Goal: Task Accomplishment & Management: Complete application form

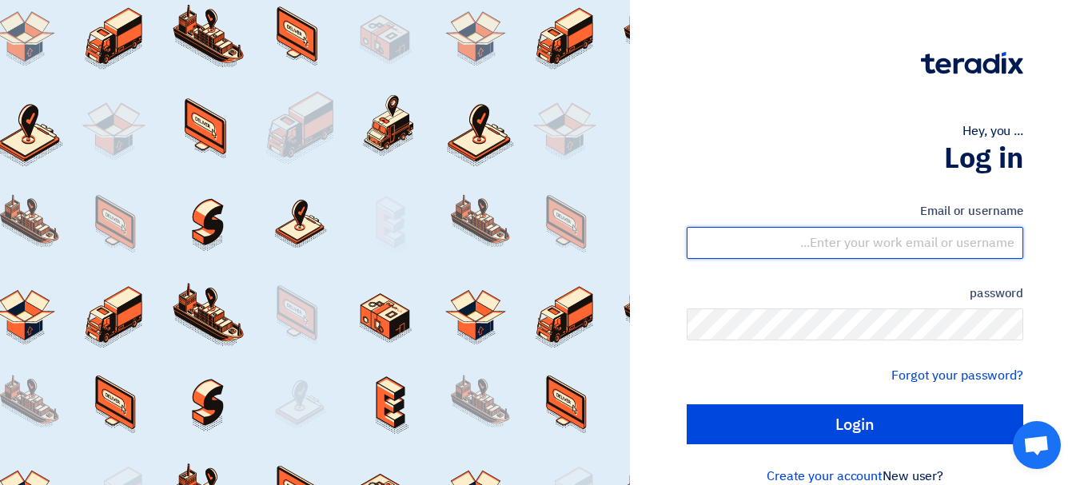
click at [914, 253] on input "text" at bounding box center [855, 243] width 336 height 32
type input "[EMAIL_ADDRESS][DOMAIN_NAME]"
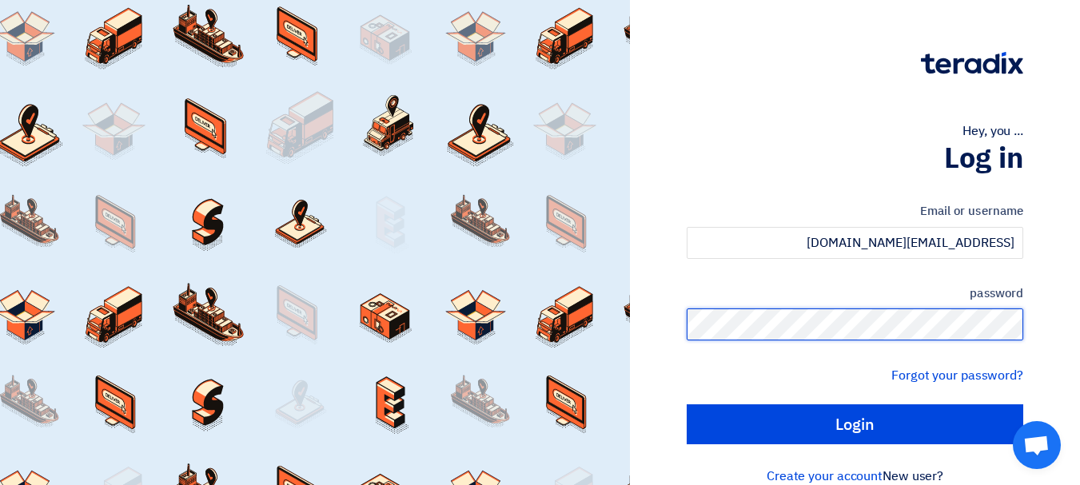
click at [687, 404] on input "Login" at bounding box center [855, 424] width 336 height 40
type input "Sign in"
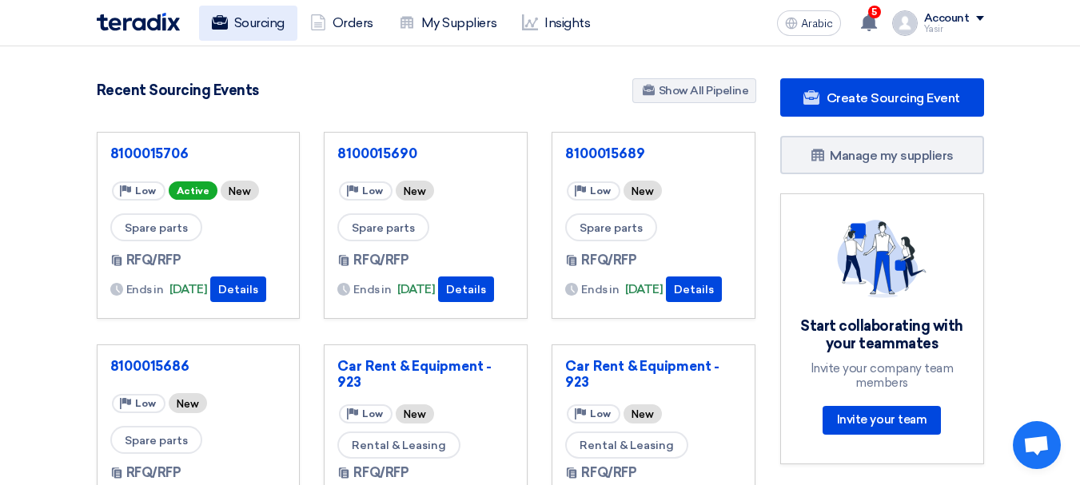
click at [253, 30] on font "Sourcing" at bounding box center [259, 22] width 50 height 15
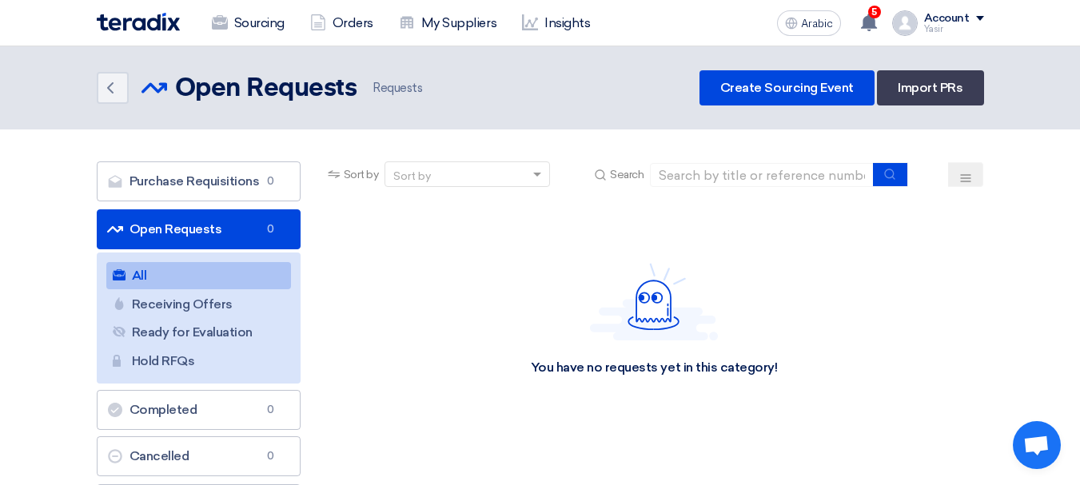
click at [190, 237] on link "Open Requests Open Requests 0" at bounding box center [199, 229] width 204 height 40
click at [159, 239] on link "Open Requests Open Requests 0" at bounding box center [199, 229] width 204 height 40
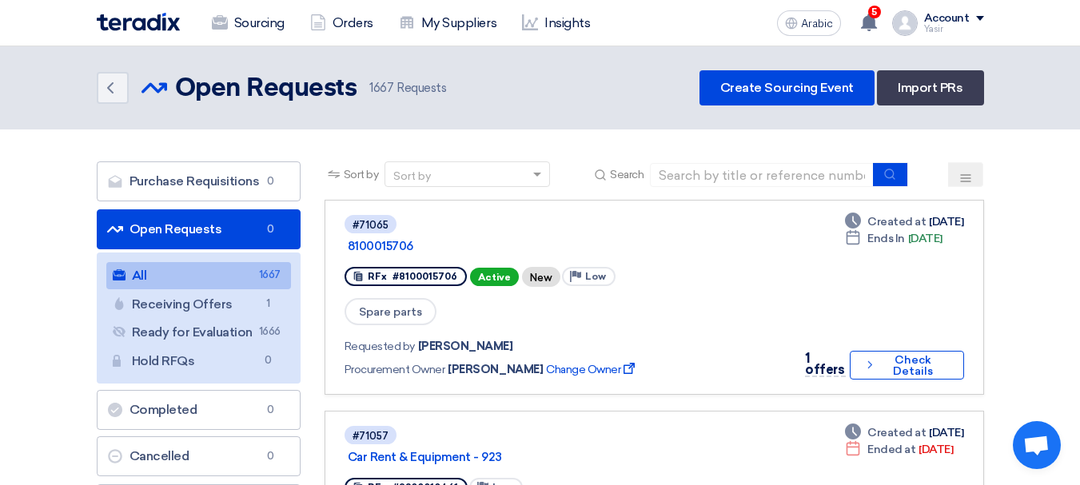
click at [173, 224] on font "Open Requests" at bounding box center [175, 228] width 93 height 15
click at [177, 269] on link "All All 1667" at bounding box center [198, 275] width 185 height 27
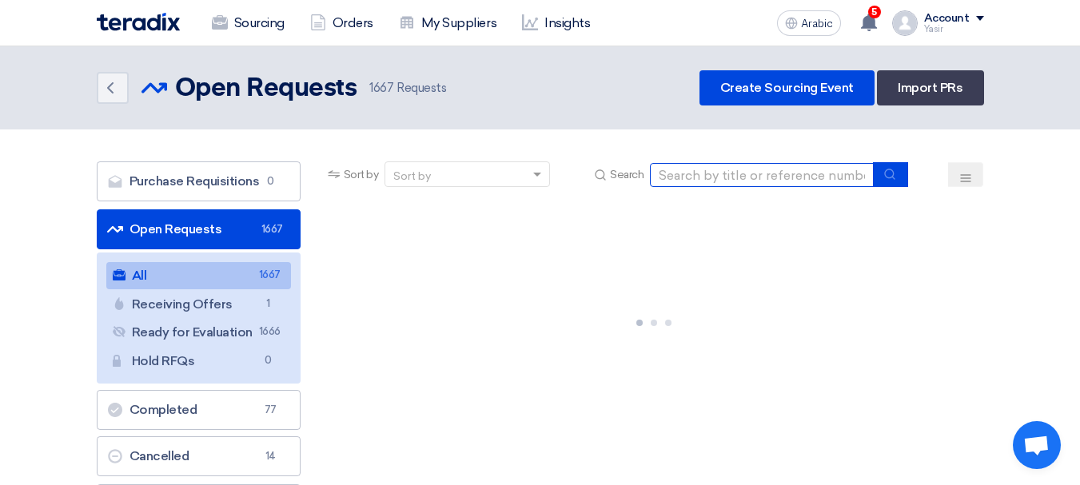
click at [755, 173] on input at bounding box center [762, 175] width 224 height 24
paste input "8100015708"
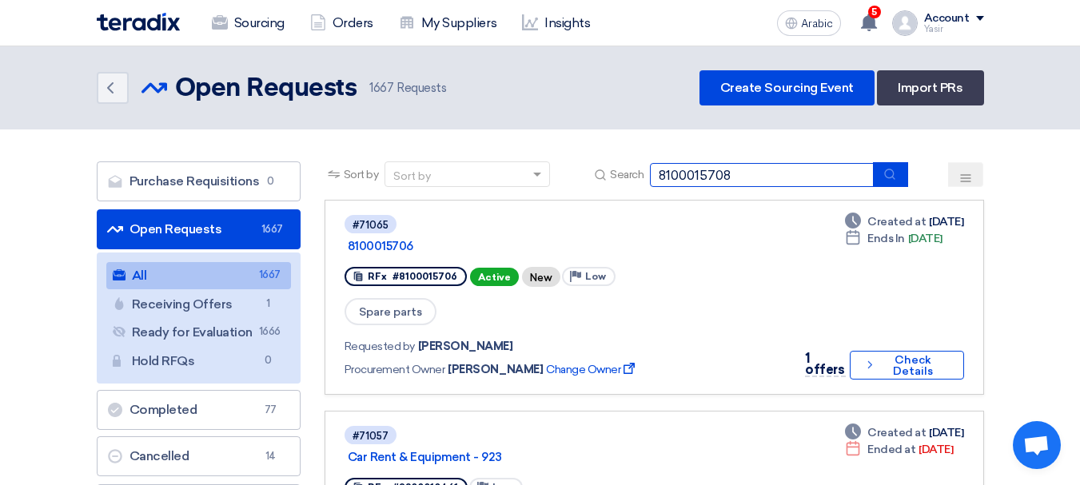
type input "8100015708"
click at [897, 181] on button "submit" at bounding box center [890, 174] width 35 height 25
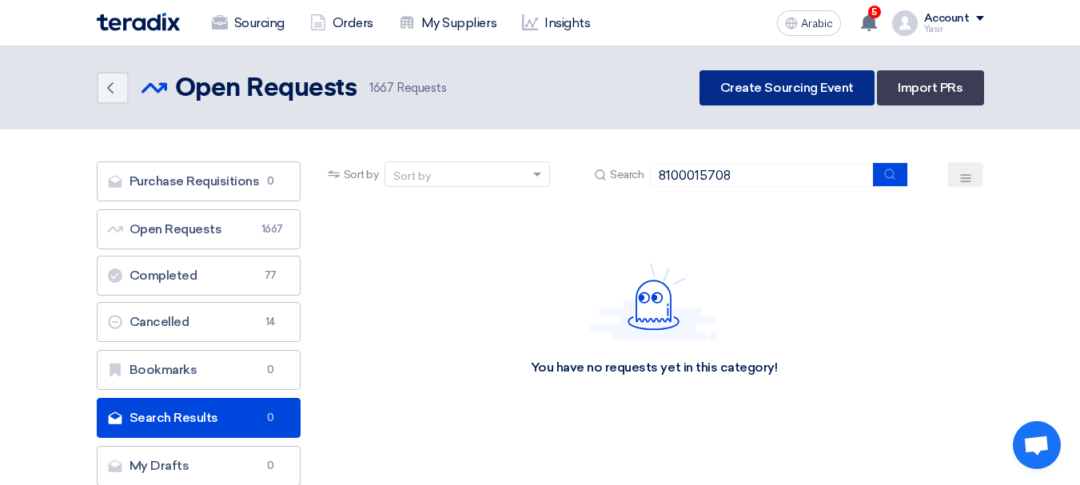
click at [742, 87] on font "Create Sourcing Event" at bounding box center [786, 87] width 133 height 15
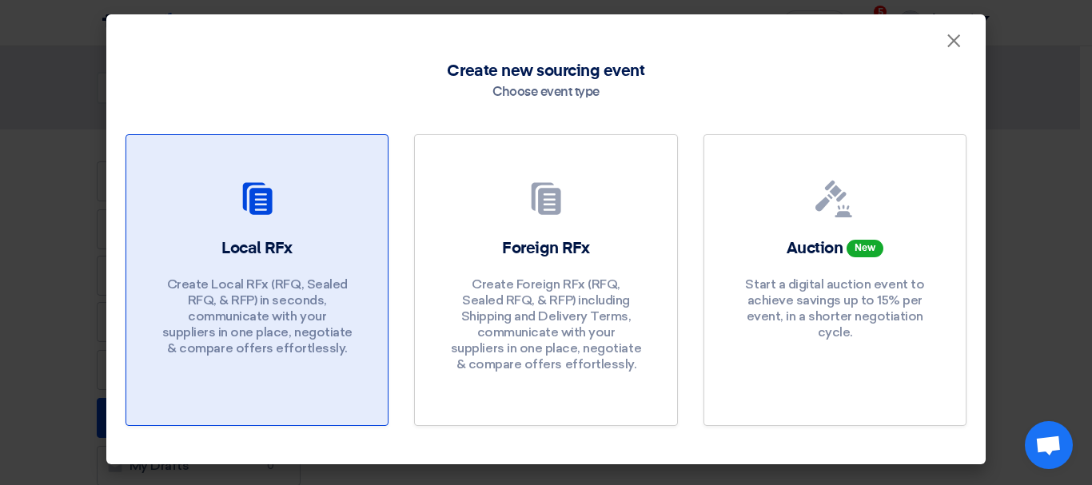
click at [271, 210] on use at bounding box center [257, 198] width 30 height 32
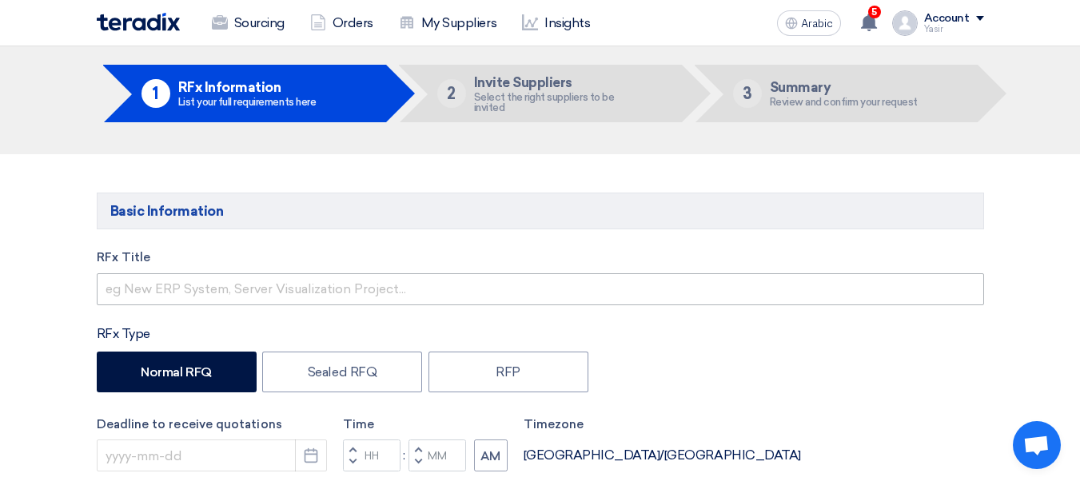
scroll to position [80, 0]
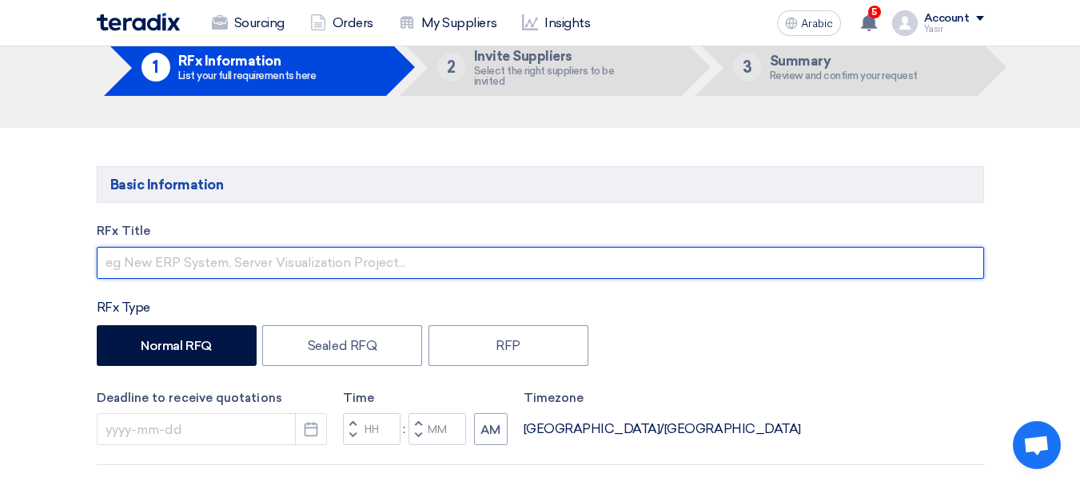
click at [238, 269] on input "text" at bounding box center [540, 263] width 887 height 32
paste input "8100015708"
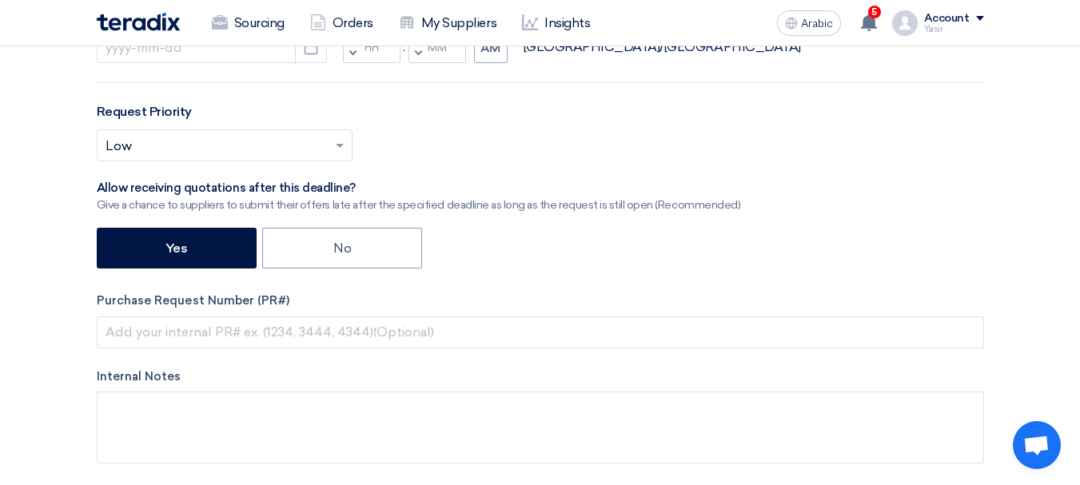
scroll to position [480, 0]
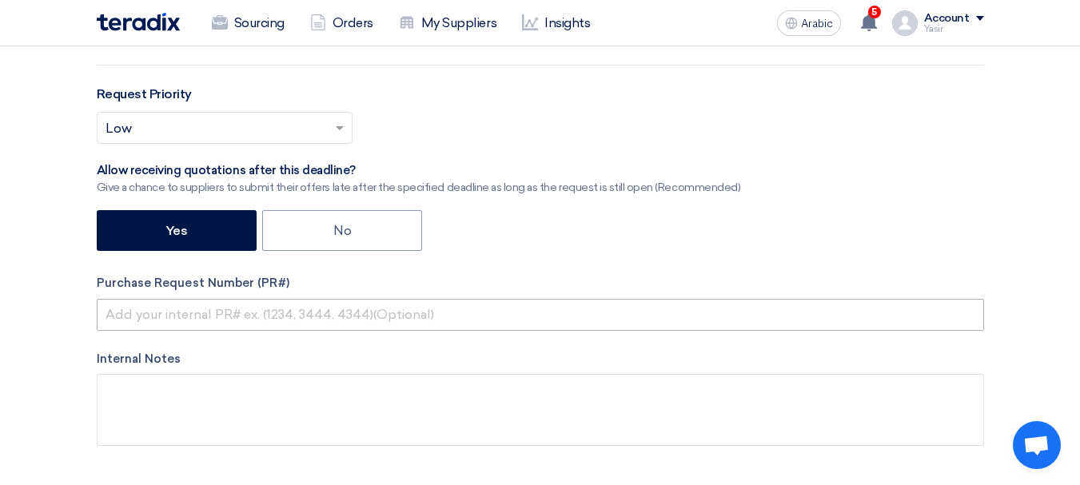
type input "8100015708"
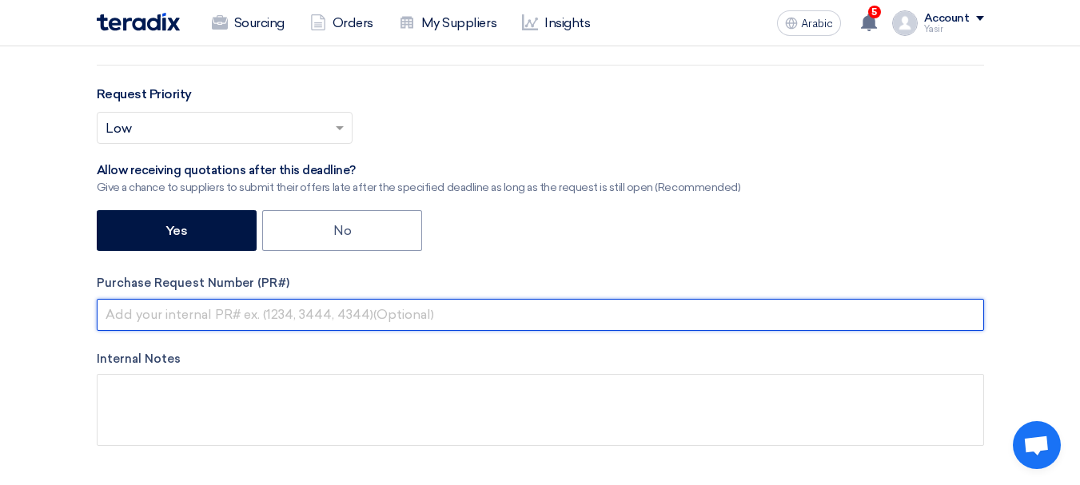
click at [351, 323] on input "text" at bounding box center [540, 315] width 887 height 32
paste input "8100015708"
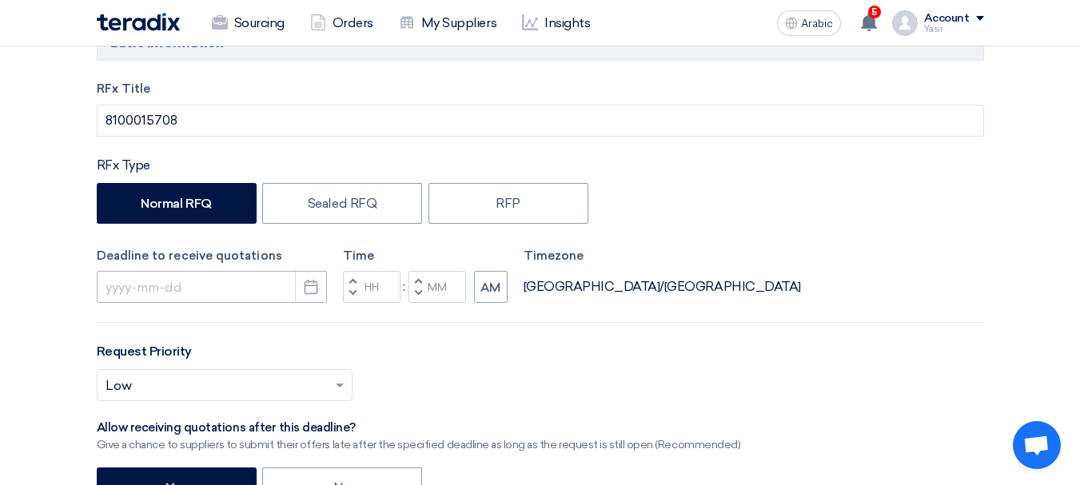
scroll to position [240, 0]
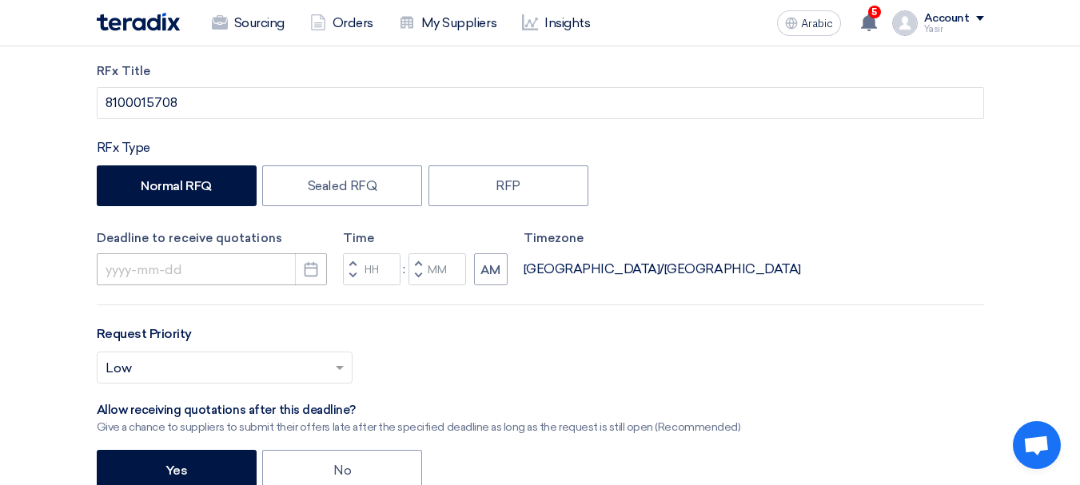
type input "8100015708"
click at [189, 258] on input at bounding box center [212, 269] width 230 height 32
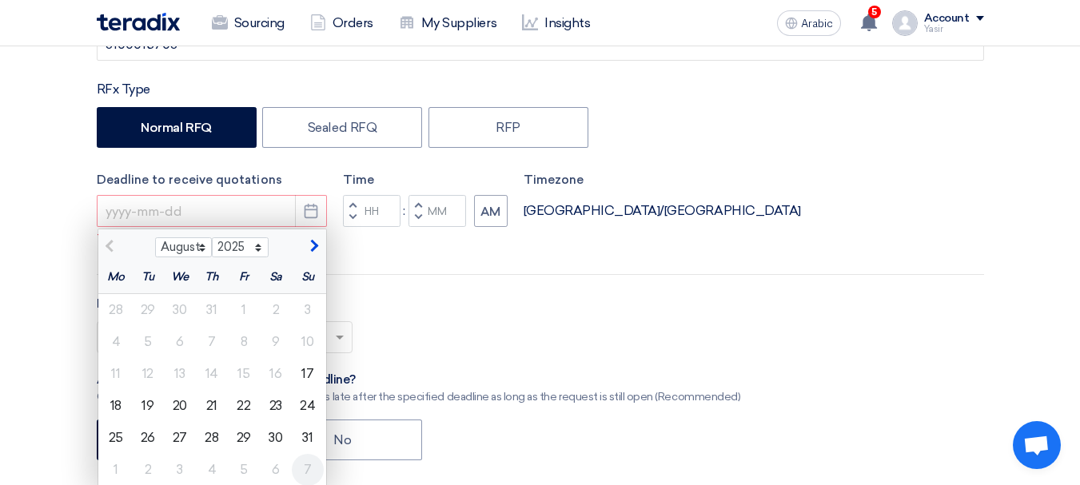
scroll to position [400, 0]
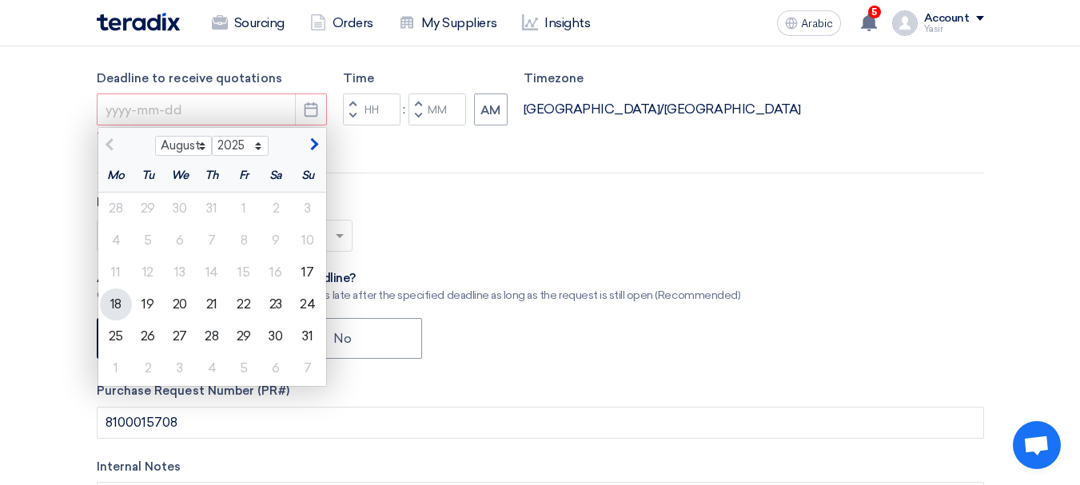
click at [114, 306] on font "18" at bounding box center [115, 304] width 11 height 15
type input "[DATE]"
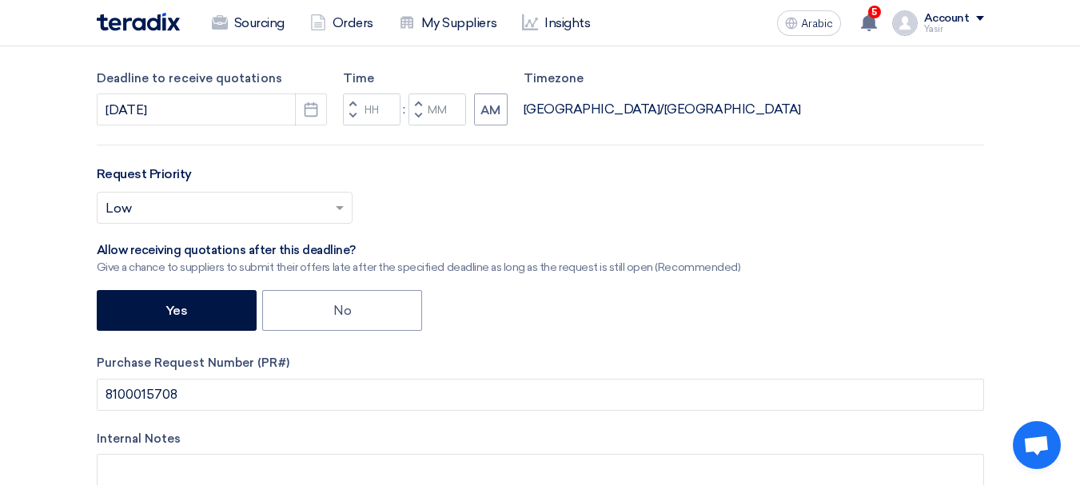
click at [358, 112] on button "Decrement hours" at bounding box center [352, 116] width 19 height 20
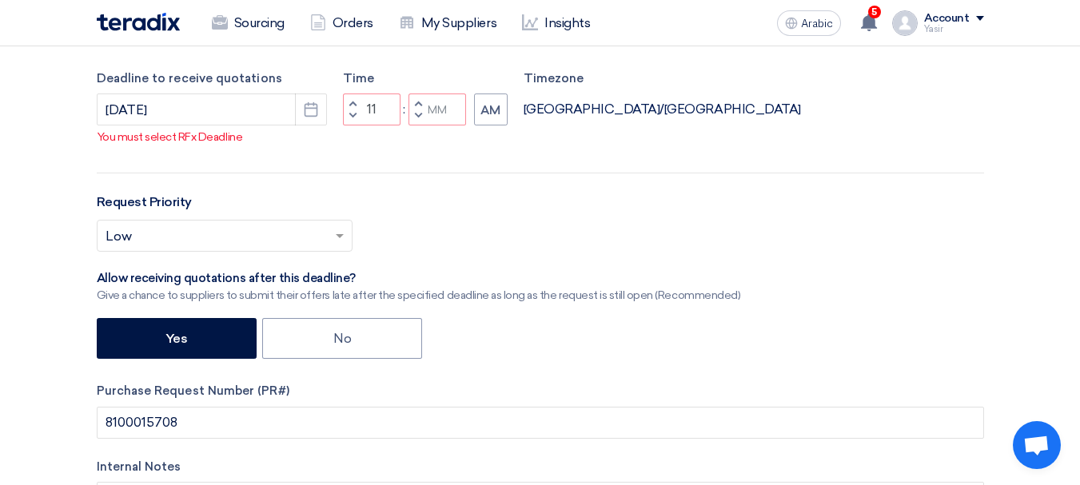
click at [420, 115] on span "button" at bounding box center [418, 116] width 6 height 10
type input "10"
type input "59"
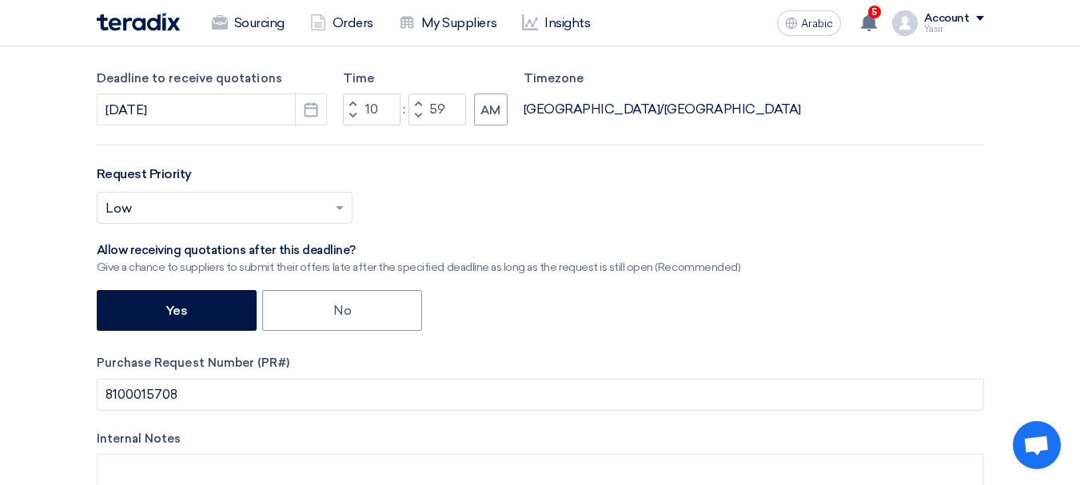
click at [349, 105] on span "button" at bounding box center [352, 103] width 6 height 10
click at [490, 117] on font "AM" at bounding box center [490, 110] width 20 height 14
click at [500, 110] on font "AM" at bounding box center [490, 110] width 20 height 14
click at [488, 154] on div "RFx Title 8100015708 RFx Type Normal RFQ Sealed RFQ RFP Deadline to receive quo…" at bounding box center [540, 226] width 911 height 648
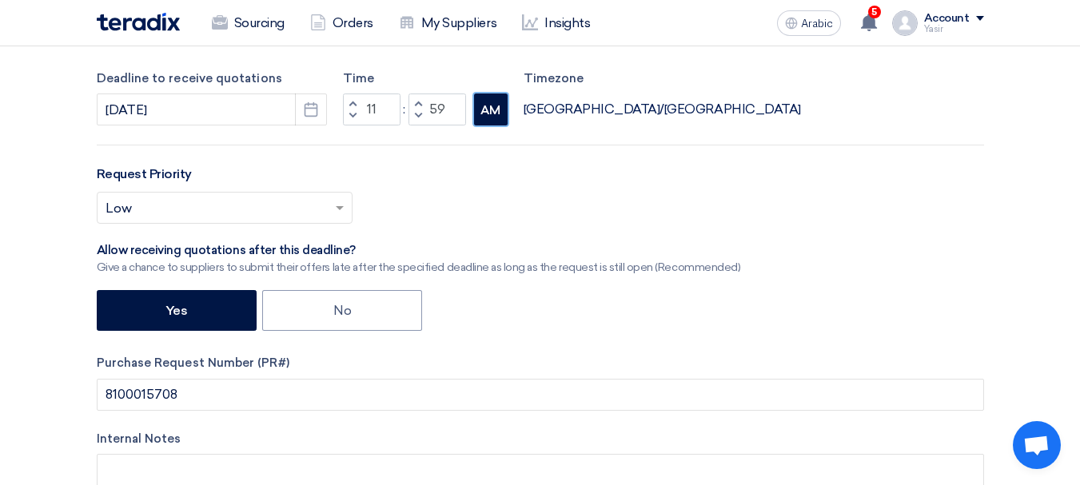
click at [481, 112] on font "AM" at bounding box center [490, 110] width 20 height 14
click at [549, 109] on font "[GEOGRAPHIC_DATA]/[GEOGRAPHIC_DATA]" at bounding box center [661, 109] width 277 height 15
click at [477, 116] on button "AM" at bounding box center [491, 110] width 34 height 32
click at [350, 105] on span "button" at bounding box center [352, 103] width 6 height 10
click at [506, 113] on button "AM" at bounding box center [491, 110] width 34 height 32
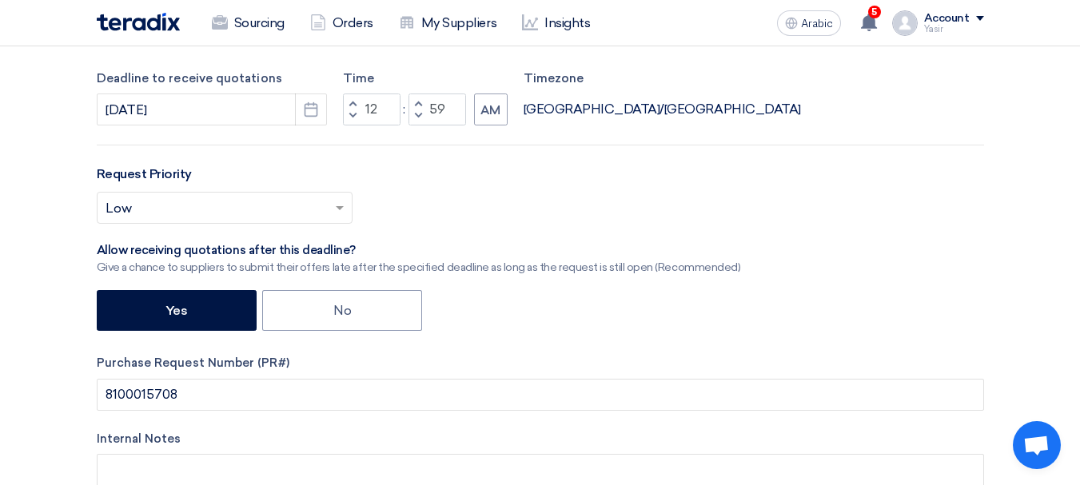
click at [563, 117] on font "[GEOGRAPHIC_DATA]/[GEOGRAPHIC_DATA]" at bounding box center [661, 109] width 277 height 15
click at [476, 113] on button "AM" at bounding box center [491, 110] width 34 height 32
click at [351, 115] on span "button" at bounding box center [352, 116] width 6 height 10
click at [502, 109] on button "AM" at bounding box center [491, 110] width 34 height 32
click at [500, 109] on font "AM" at bounding box center [490, 110] width 20 height 14
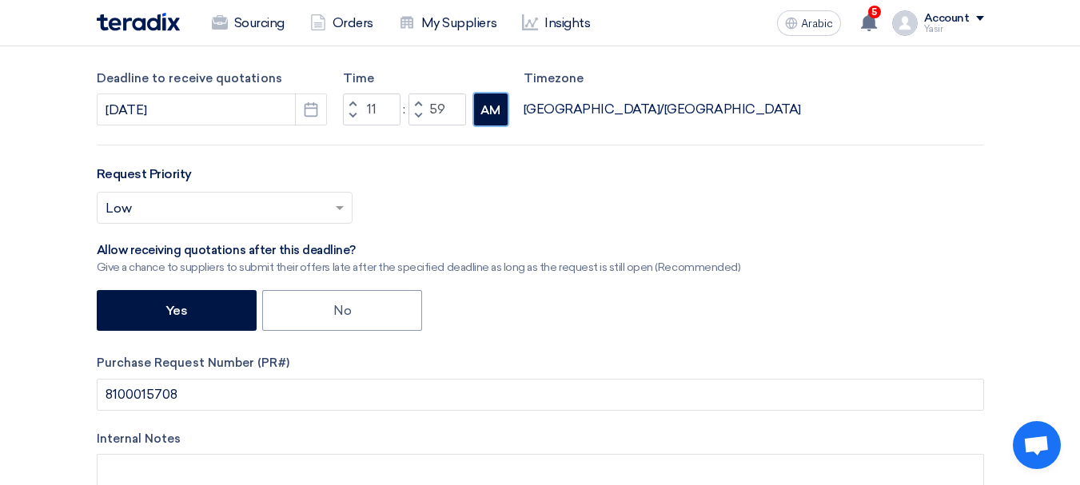
click at [486, 113] on font "AM" at bounding box center [490, 110] width 20 height 14
click at [563, 108] on font "[GEOGRAPHIC_DATA]/[GEOGRAPHIC_DATA]" at bounding box center [661, 109] width 277 height 15
click at [479, 108] on button "AM" at bounding box center [491, 110] width 34 height 32
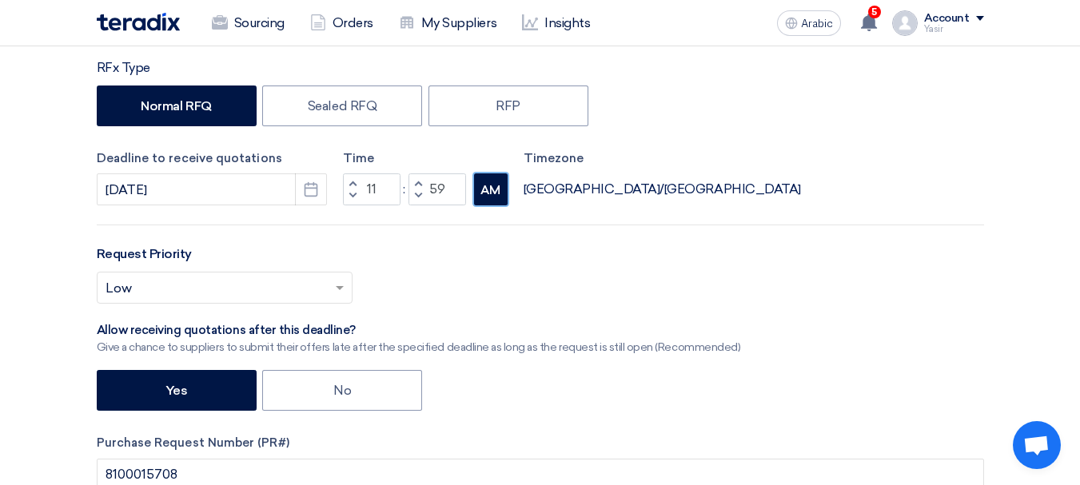
click at [508, 189] on button "AM" at bounding box center [491, 189] width 34 height 32
click at [354, 191] on span "button" at bounding box center [352, 196] width 6 height 10
click at [493, 193] on font "AM" at bounding box center [490, 190] width 20 height 14
click at [489, 183] on font "AM" at bounding box center [490, 190] width 20 height 14
click at [492, 158] on label "Time" at bounding box center [425, 158] width 165 height 18
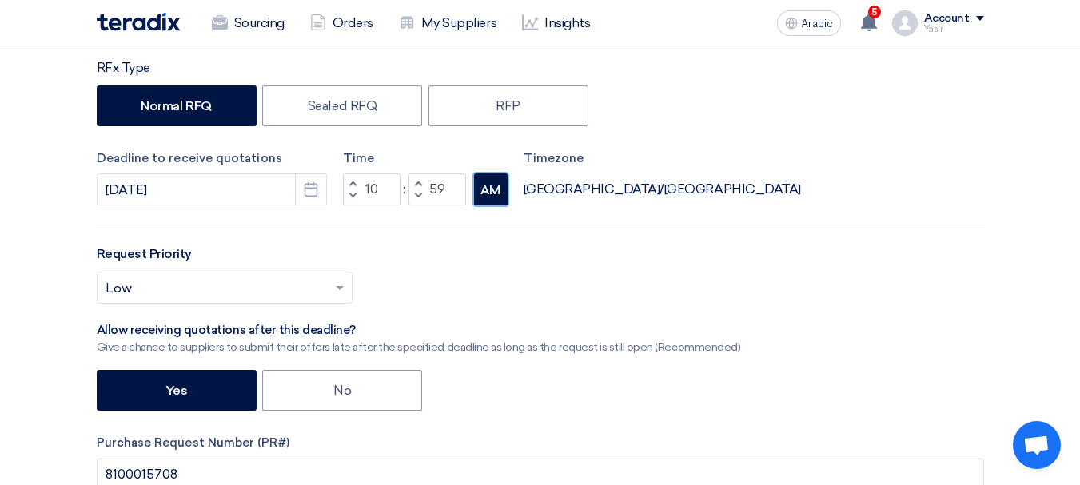
click at [492, 194] on font "AM" at bounding box center [490, 190] width 20 height 14
click at [355, 193] on span "button" at bounding box center [352, 196] width 6 height 10
click at [350, 181] on span "button" at bounding box center [352, 183] width 6 height 10
click at [356, 183] on button "Increment hours" at bounding box center [352, 183] width 19 height 20
type input "11"
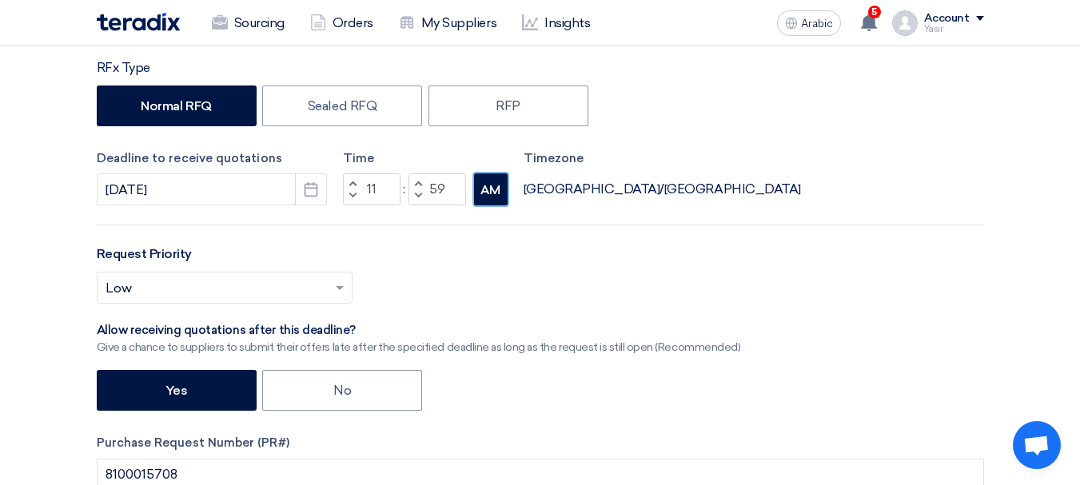
click at [486, 197] on font "AM" at bounding box center [490, 190] width 20 height 14
click at [598, 190] on div "Deadline to receive quotations [DATE] Pick a date Time Increment hours 11 Decre…" at bounding box center [540, 177] width 887 height 57
click at [568, 191] on font "[GEOGRAPHIC_DATA]/[GEOGRAPHIC_DATA]" at bounding box center [661, 188] width 277 height 15
click at [502, 188] on button "AM" at bounding box center [491, 189] width 34 height 32
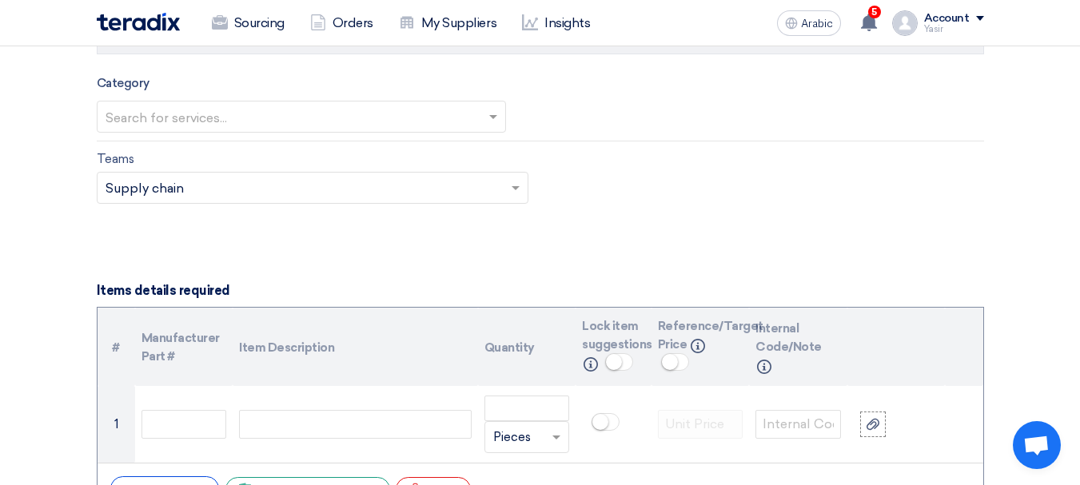
scroll to position [959, 0]
click at [370, 74] on div "Category Search for services..." at bounding box center [301, 102] width 409 height 59
click at [327, 117] on input "text" at bounding box center [293, 117] width 376 height 26
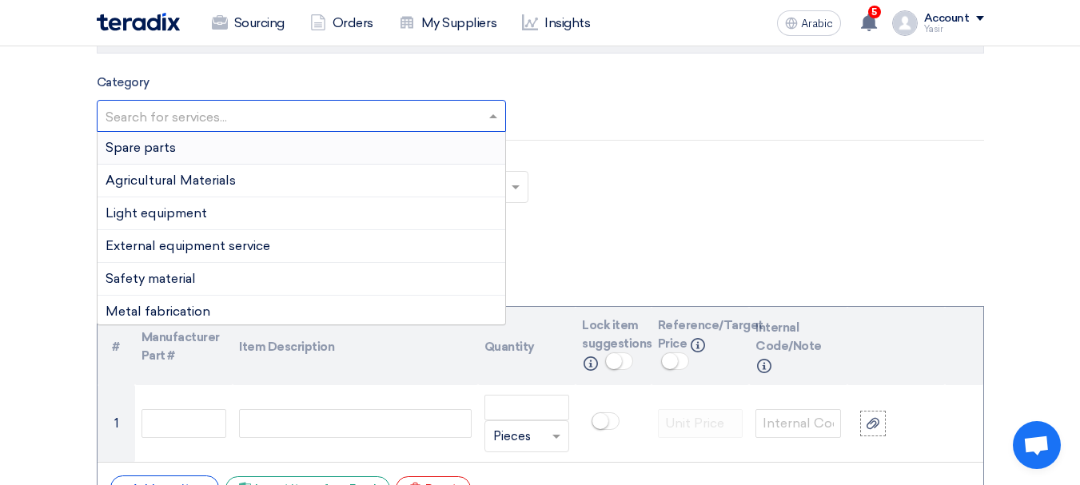
click at [141, 149] on font "Spare parts" at bounding box center [140, 147] width 70 height 15
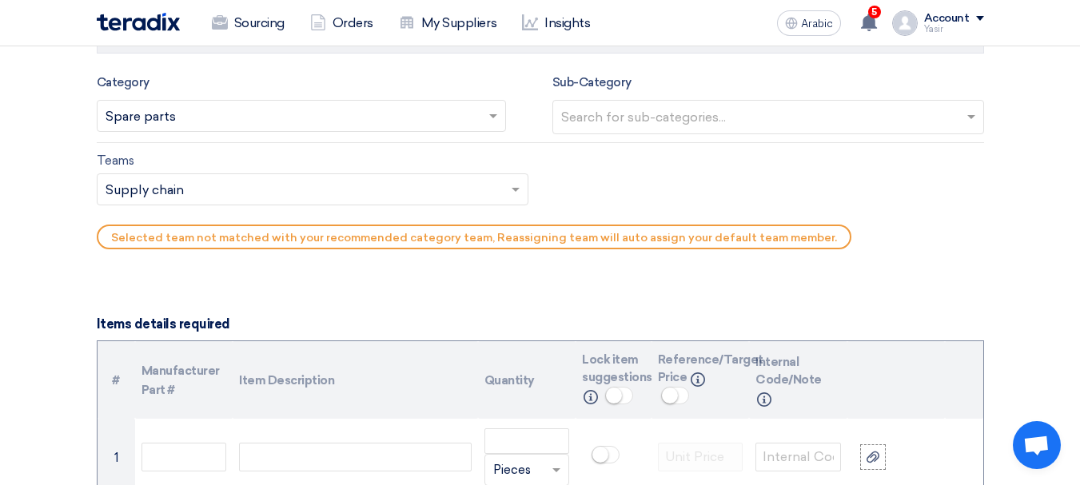
click at [633, 115] on input "text" at bounding box center [770, 118] width 418 height 26
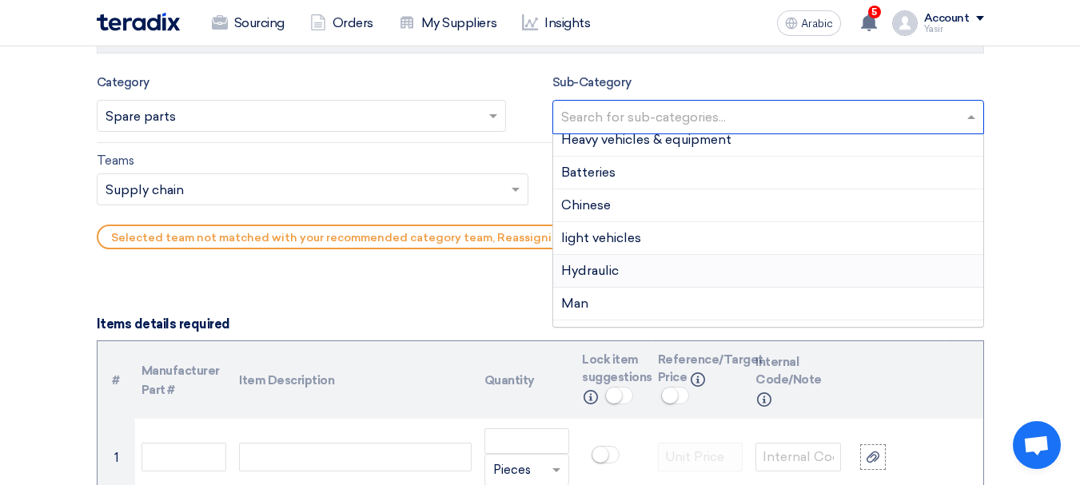
scroll to position [320, 0]
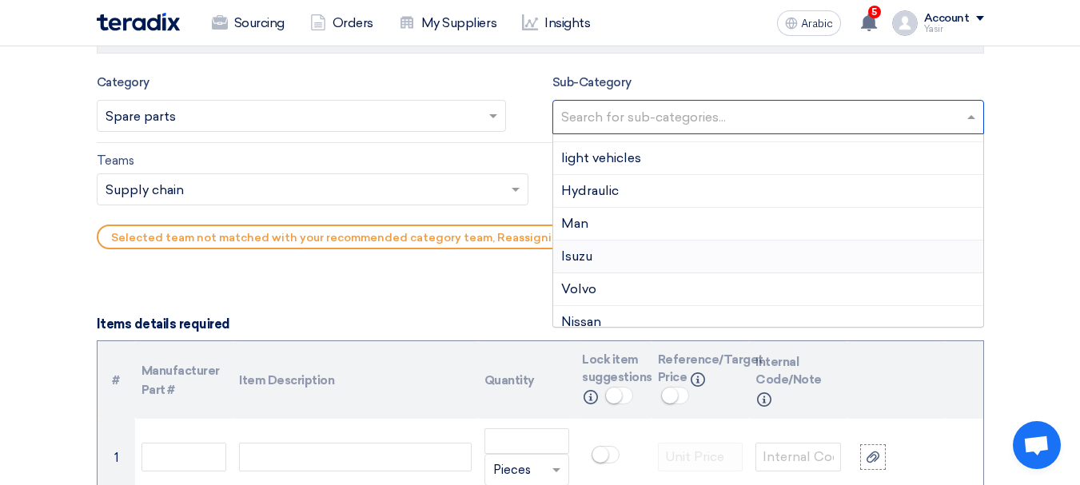
click at [570, 257] on font "Isuzu" at bounding box center [576, 256] width 31 height 15
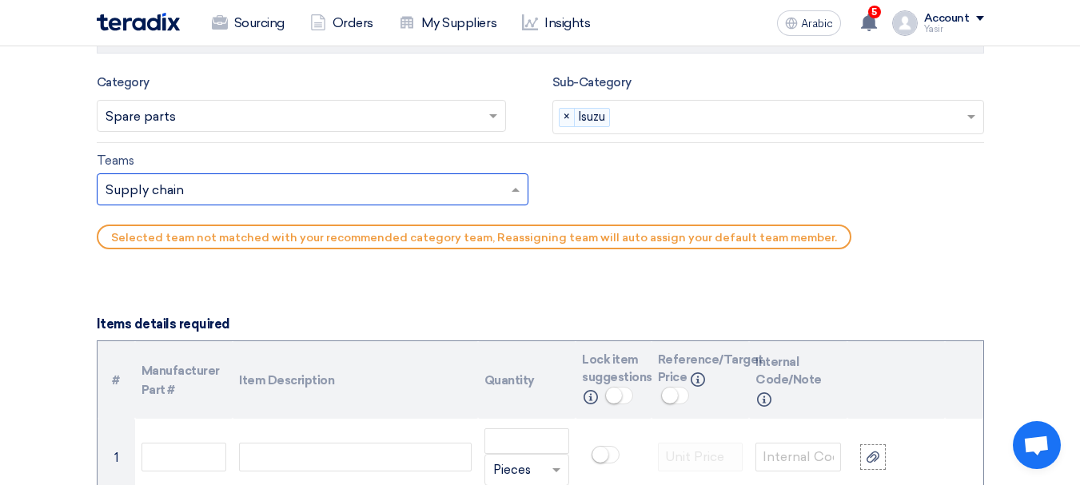
click at [145, 185] on input "text" at bounding box center [304, 191] width 398 height 26
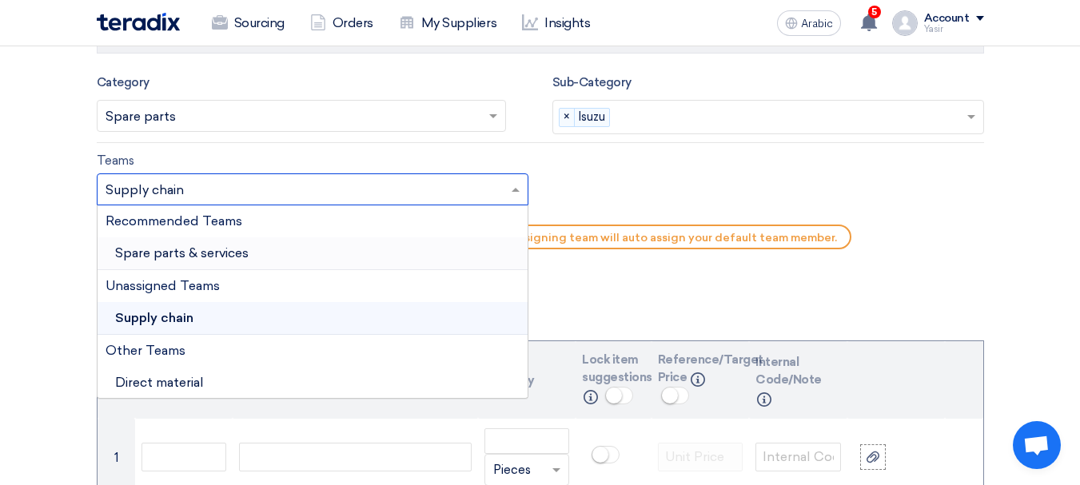
click at [212, 257] on font "Spare parts & services" at bounding box center [181, 252] width 133 height 15
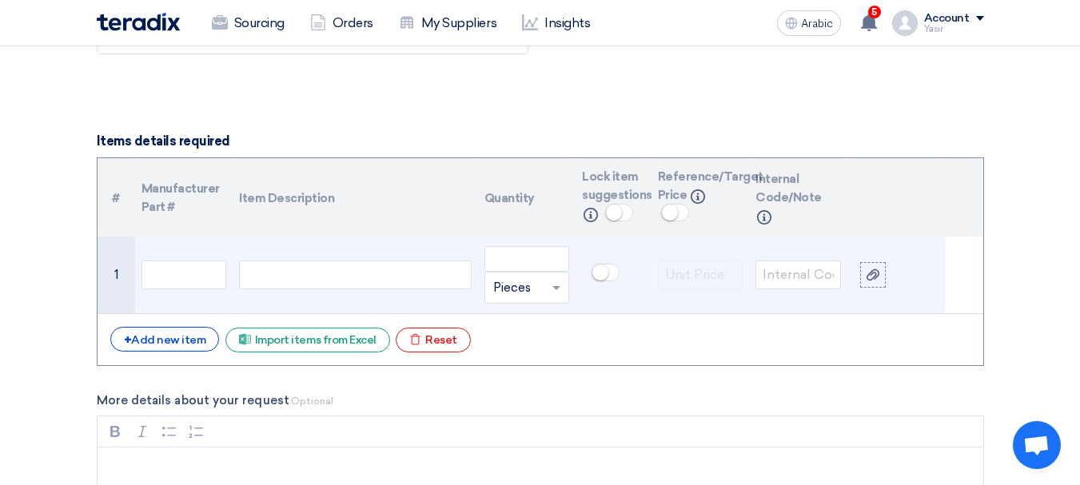
scroll to position [1119, 0]
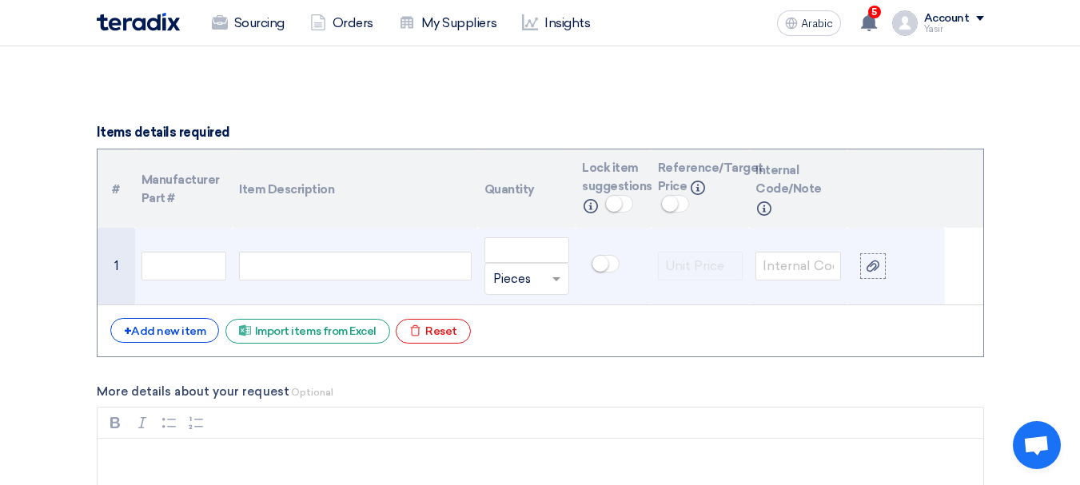
click at [245, 258] on div at bounding box center [355, 266] width 232 height 29
click at [178, 261] on input "text" at bounding box center [184, 266] width 86 height 29
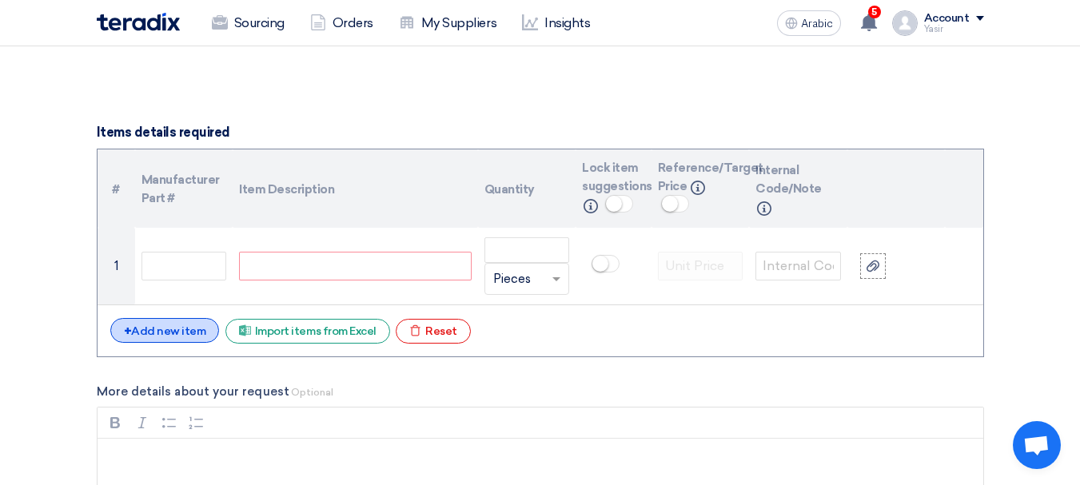
click at [141, 319] on div "+ Add new item" at bounding box center [164, 330] width 109 height 25
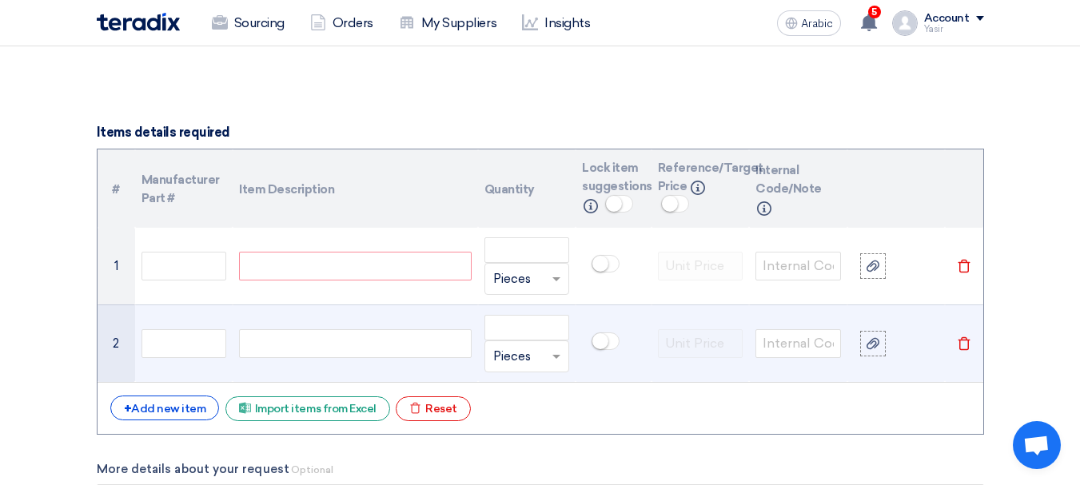
click at [187, 327] on td at bounding box center [184, 344] width 98 height 78
click at [169, 340] on input "text" at bounding box center [184, 343] width 86 height 29
click at [287, 337] on div at bounding box center [355, 343] width 232 height 29
drag, startPoint x: 297, startPoint y: 265, endPoint x: 219, endPoint y: 337, distance: 105.8
click at [296, 265] on div at bounding box center [355, 266] width 232 height 29
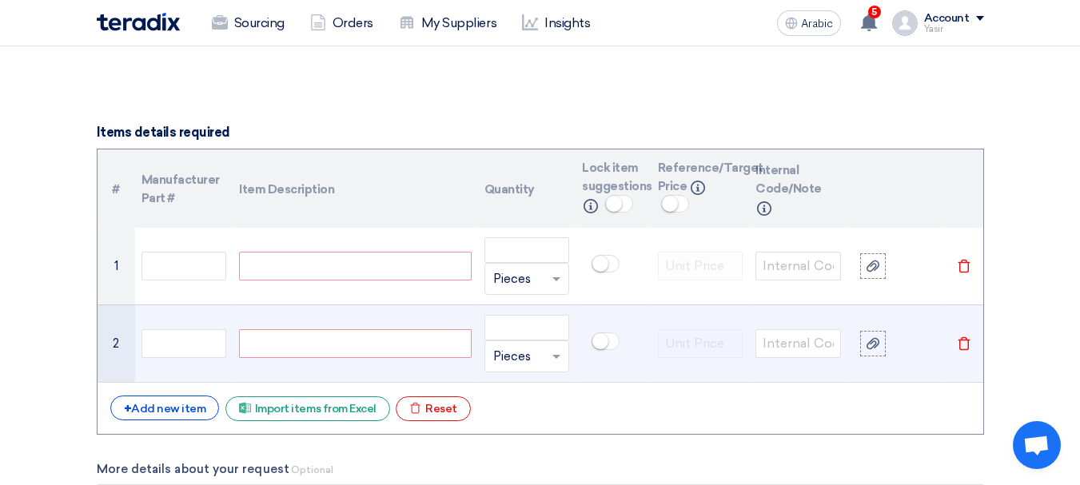
paste div
click at [398, 348] on div at bounding box center [355, 343] width 232 height 29
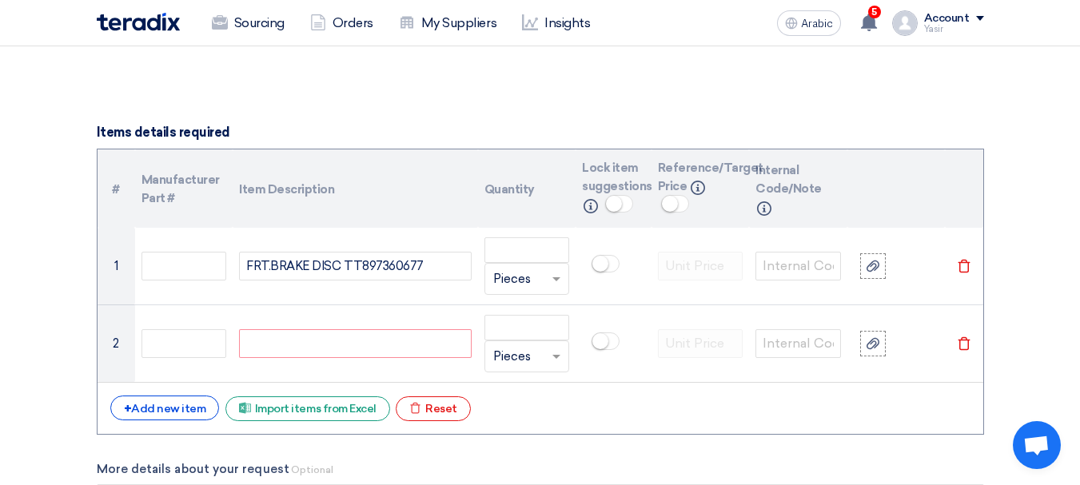
paste div
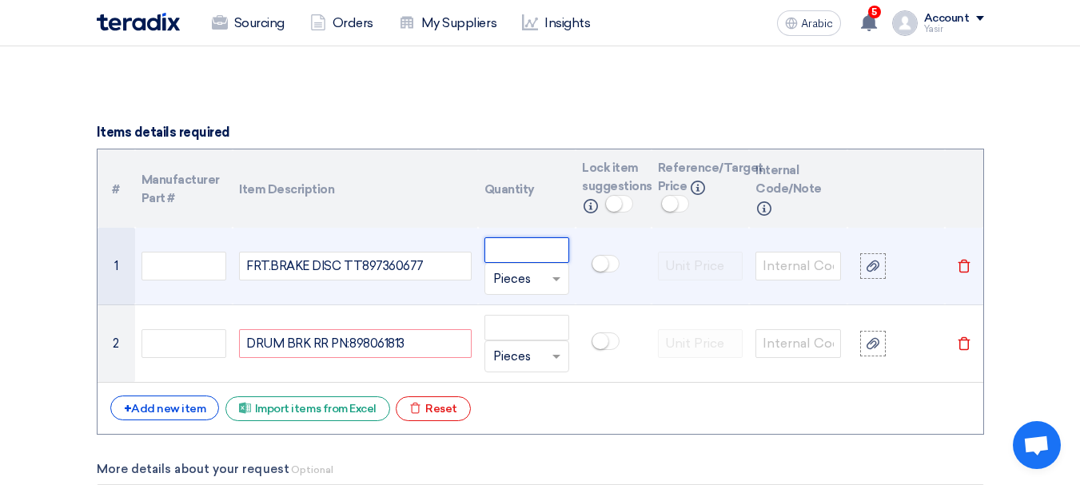
click at [547, 253] on input "number" at bounding box center [527, 250] width 86 height 26
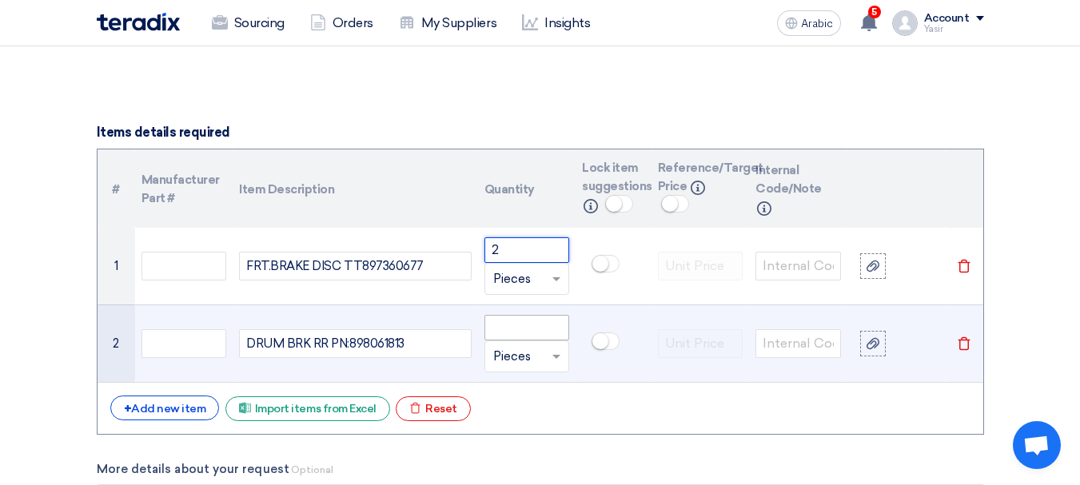
type input "2"
click at [536, 332] on input "number" at bounding box center [527, 328] width 86 height 26
paste input "2"
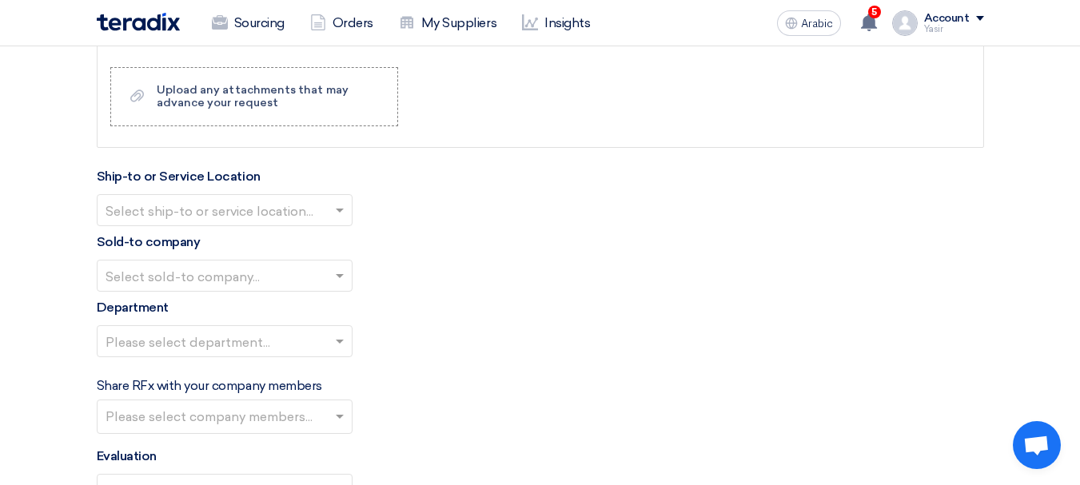
scroll to position [1758, 0]
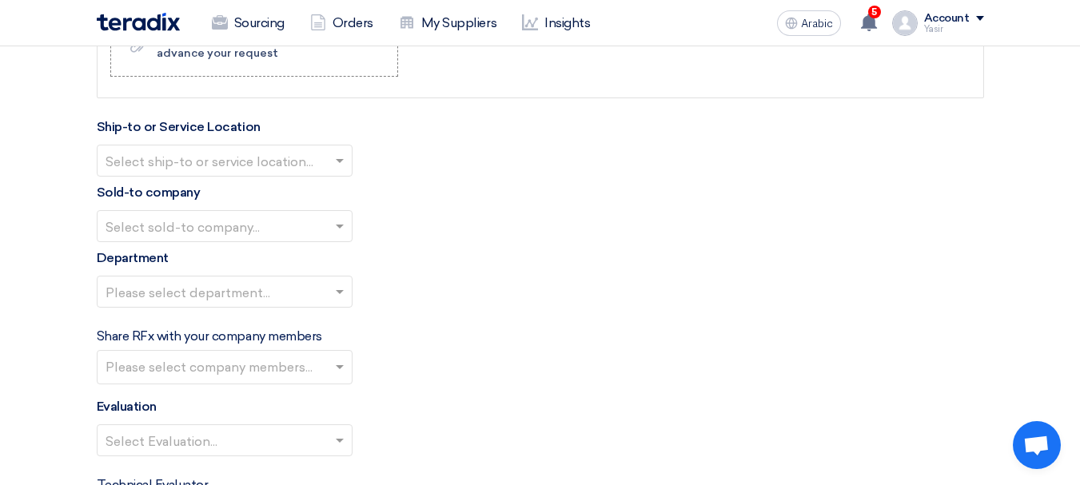
click at [338, 168] on span at bounding box center [342, 160] width 20 height 19
type input "2"
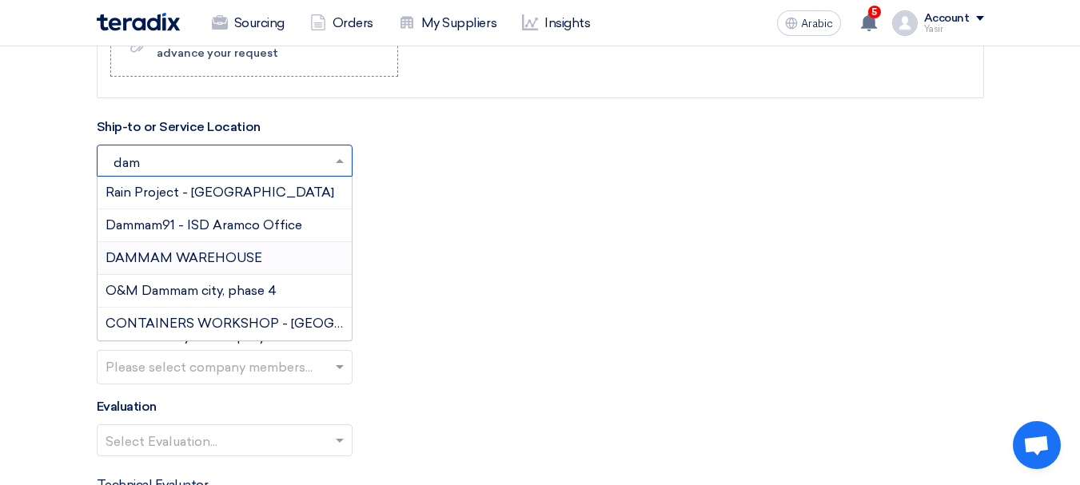
type input "damm"
click at [174, 259] on font "DAMMAM WAREHOUSE" at bounding box center [183, 257] width 157 height 15
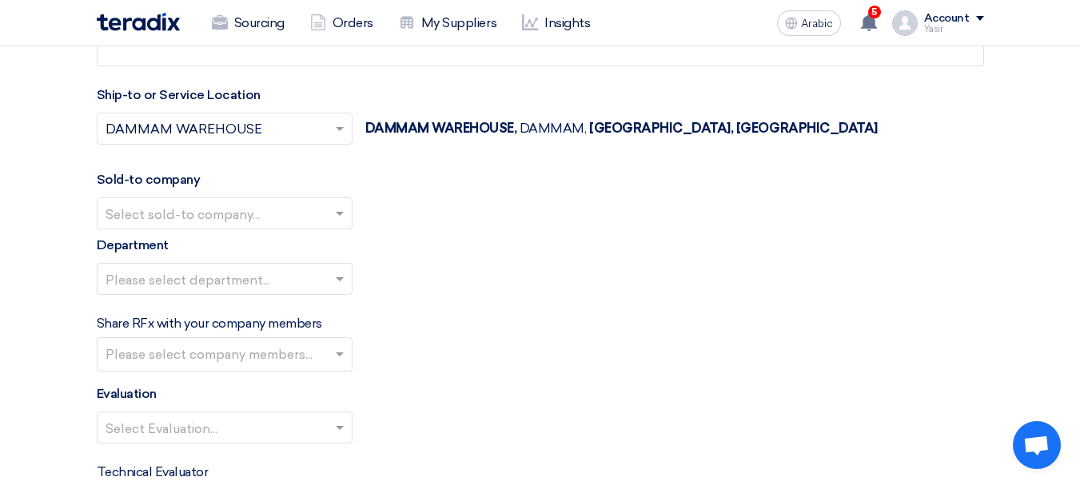
scroll to position [1838, 0]
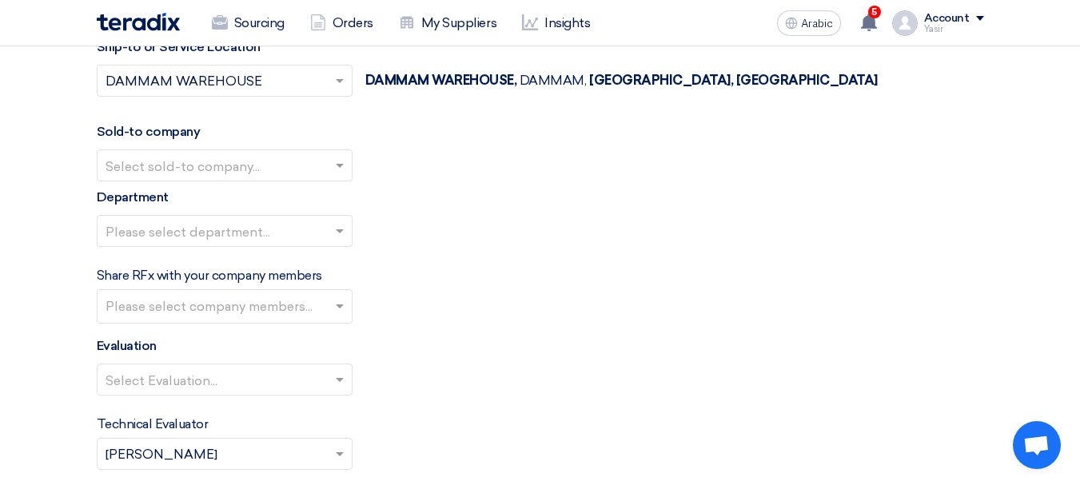
click at [236, 169] on input "text" at bounding box center [216, 166] width 222 height 26
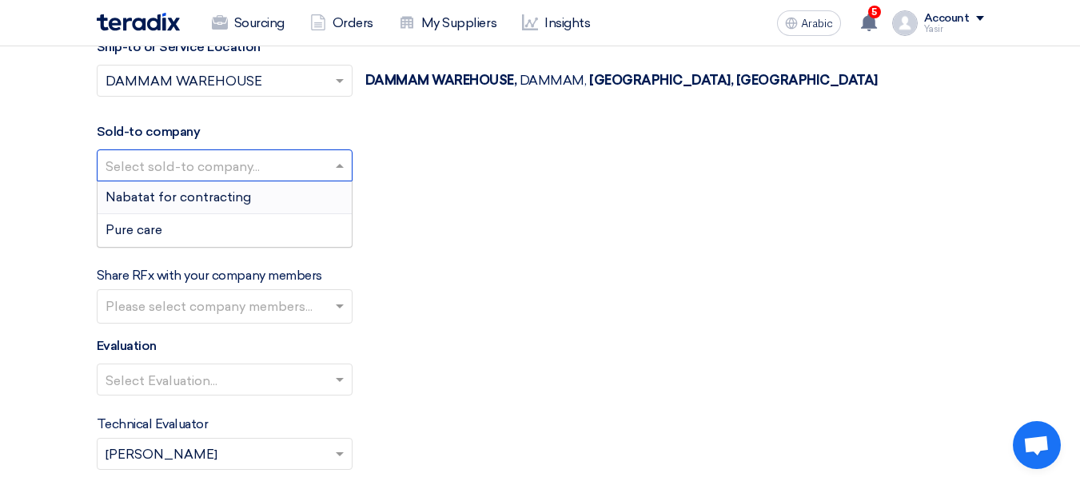
click at [191, 196] on font "Nabatat for contracting" at bounding box center [177, 196] width 145 height 15
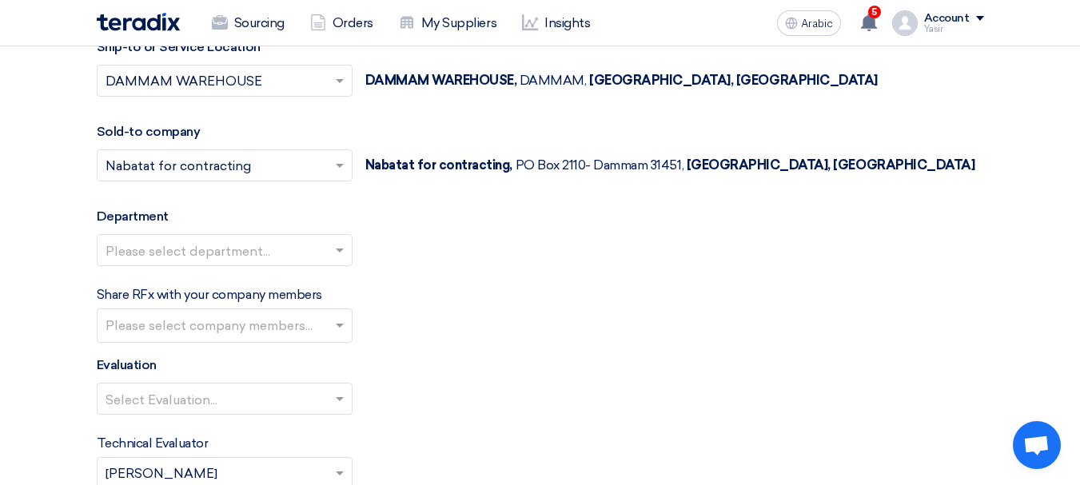
scroll to position [1918, 0]
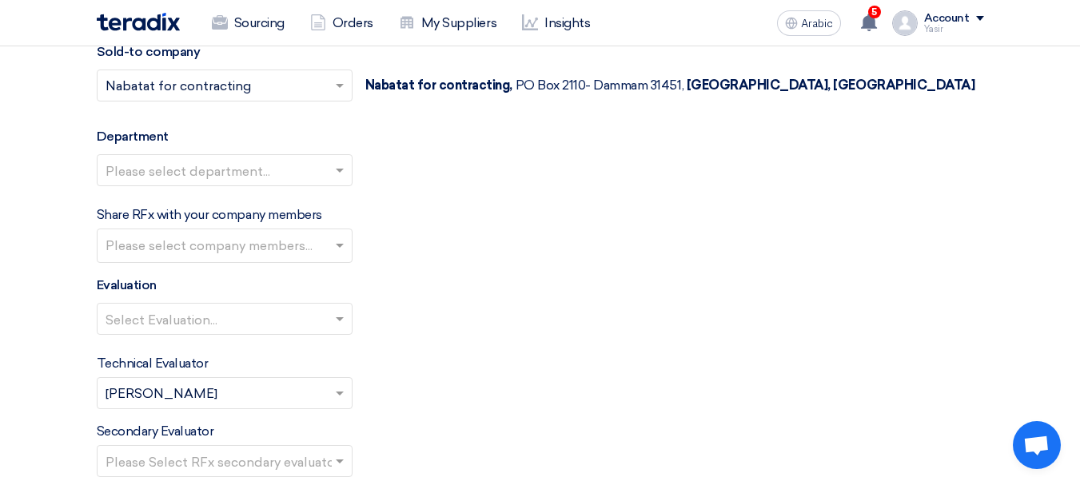
click at [220, 178] on input "text" at bounding box center [216, 171] width 222 height 26
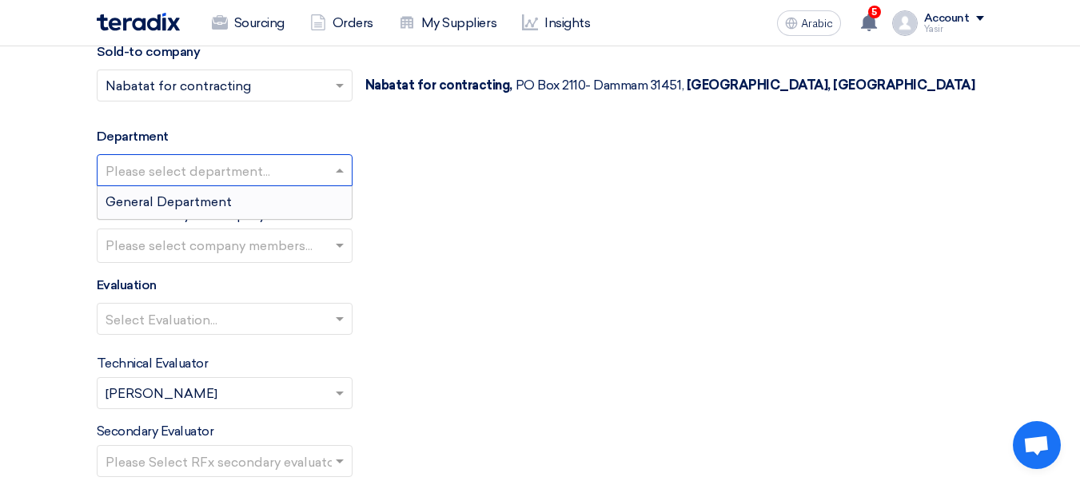
click at [189, 201] on font "General Department" at bounding box center [168, 201] width 126 height 15
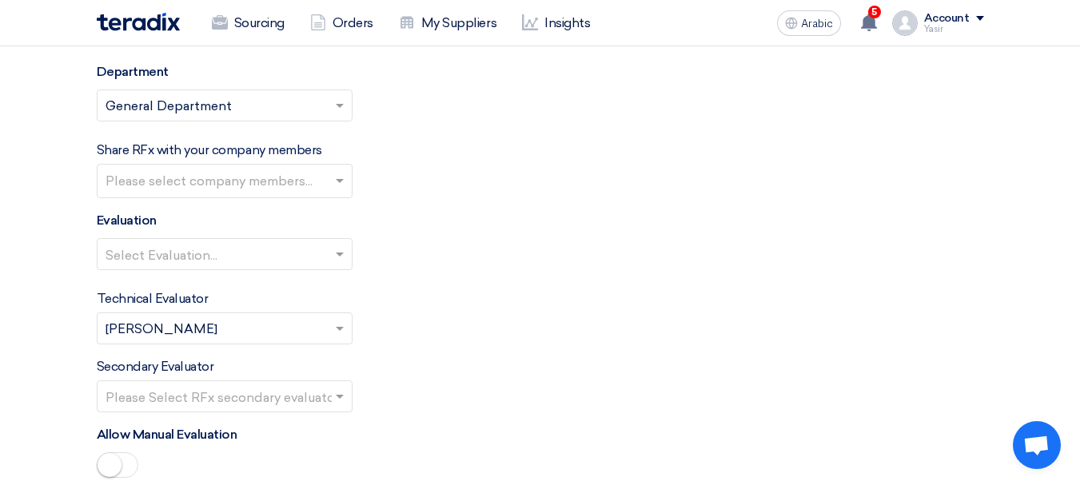
scroll to position [1998, 0]
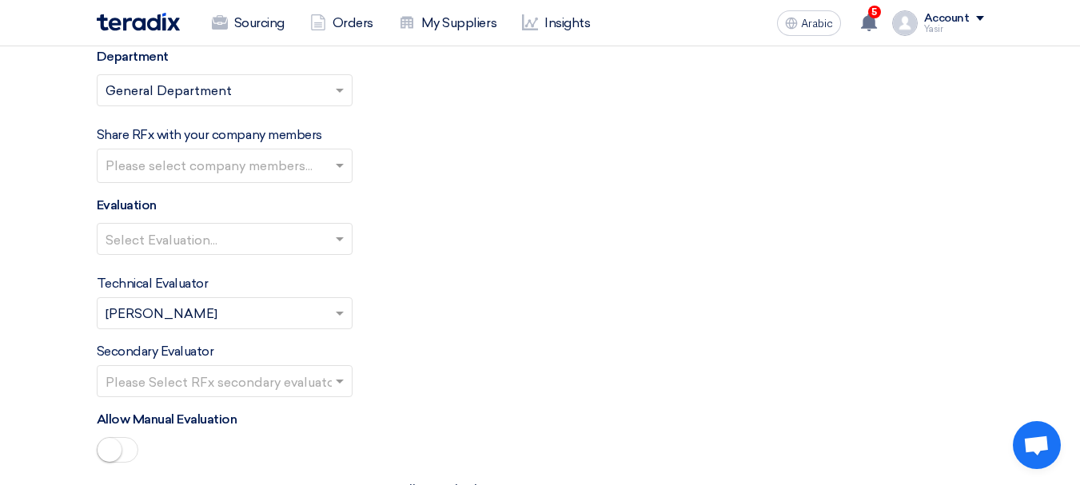
click at [258, 229] on input "text" at bounding box center [216, 240] width 222 height 26
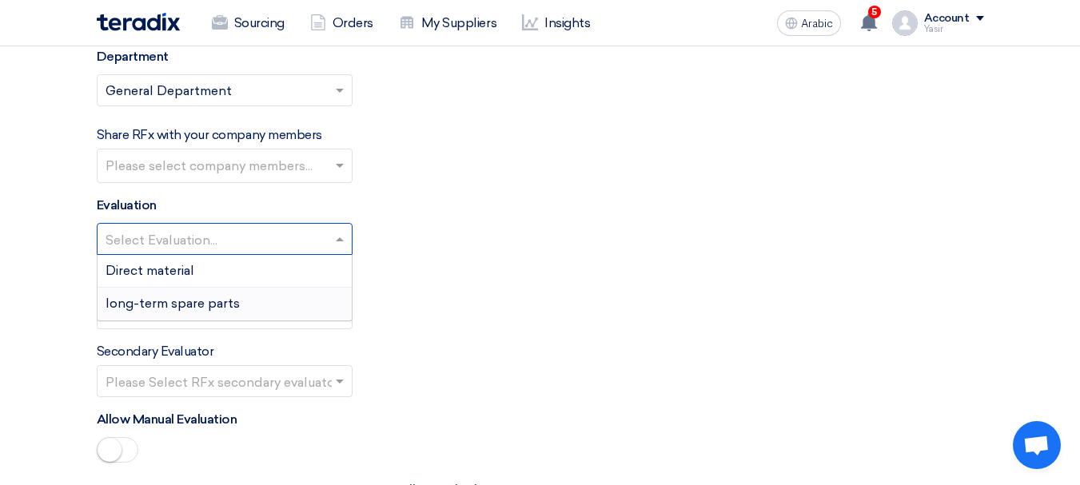
click at [154, 307] on font "long-term spare parts" at bounding box center [172, 303] width 134 height 15
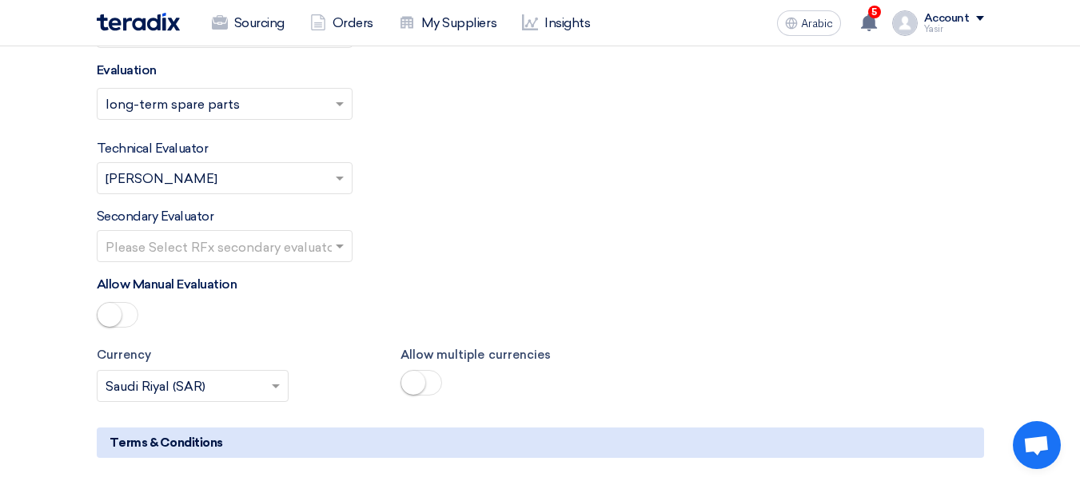
scroll to position [2158, 0]
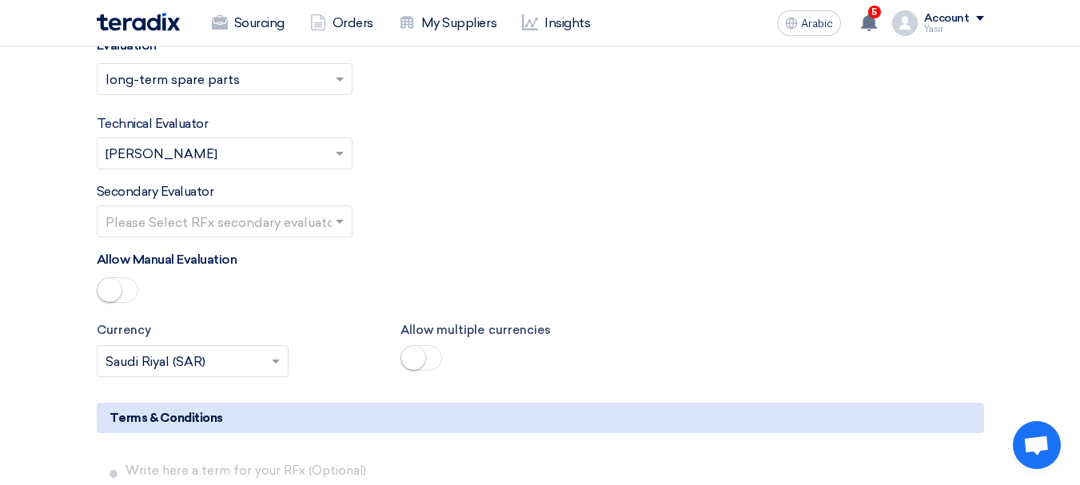
click at [305, 229] on input "text" at bounding box center [216, 222] width 222 height 26
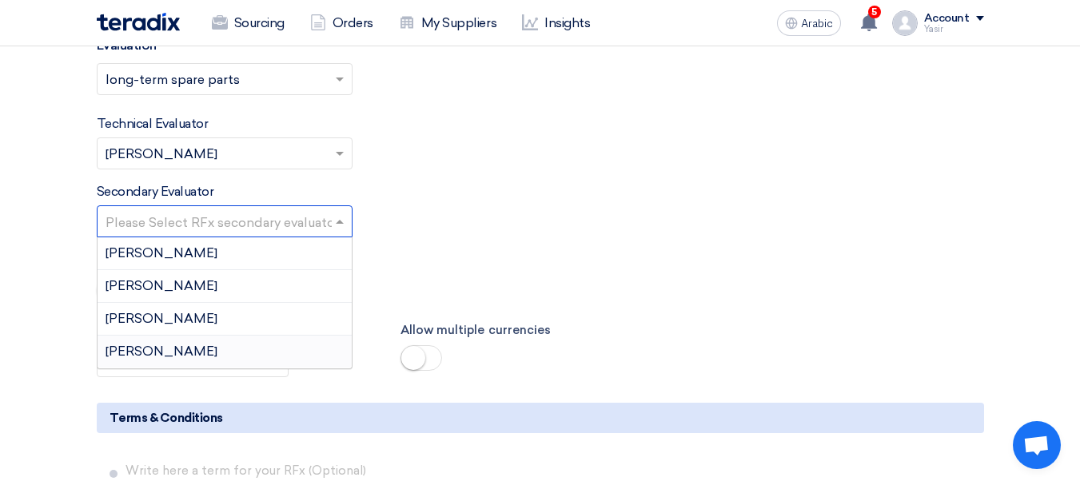
click at [133, 354] on font "[PERSON_NAME]" at bounding box center [161, 351] width 112 height 15
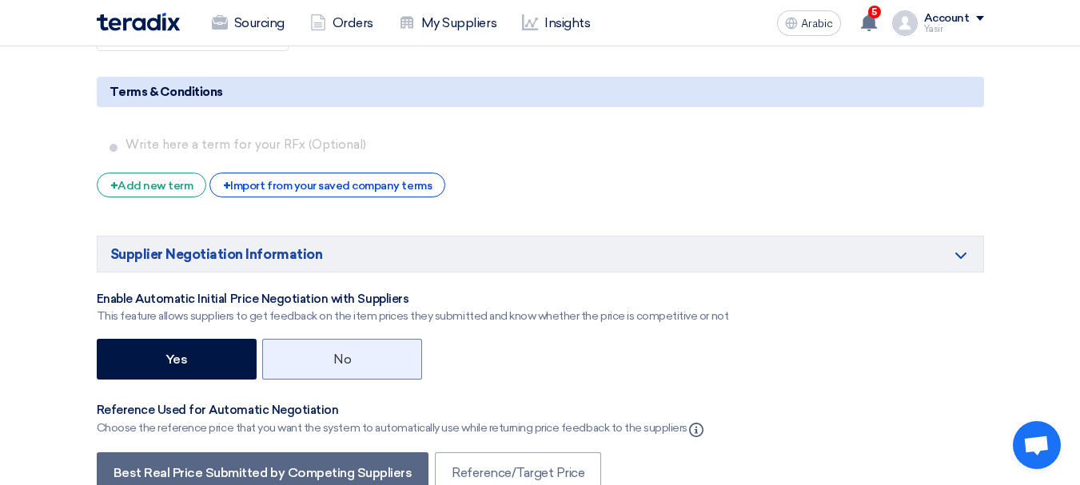
scroll to position [2637, 0]
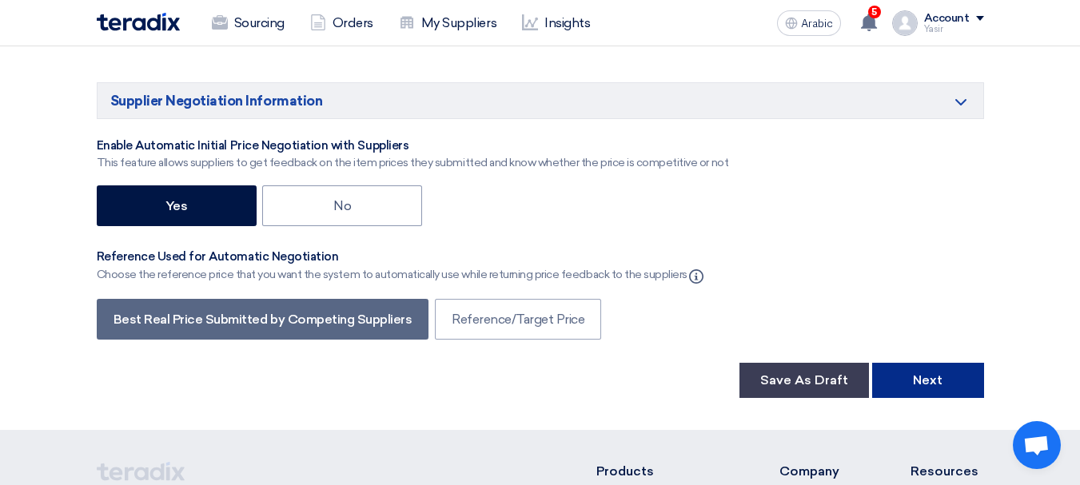
click at [929, 388] on font "Next" at bounding box center [928, 379] width 30 height 15
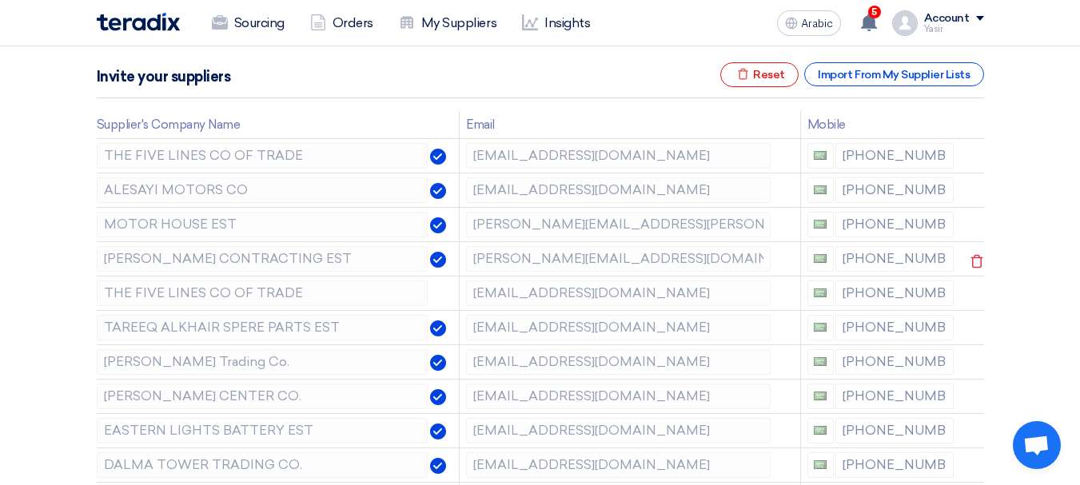
scroll to position [240, 0]
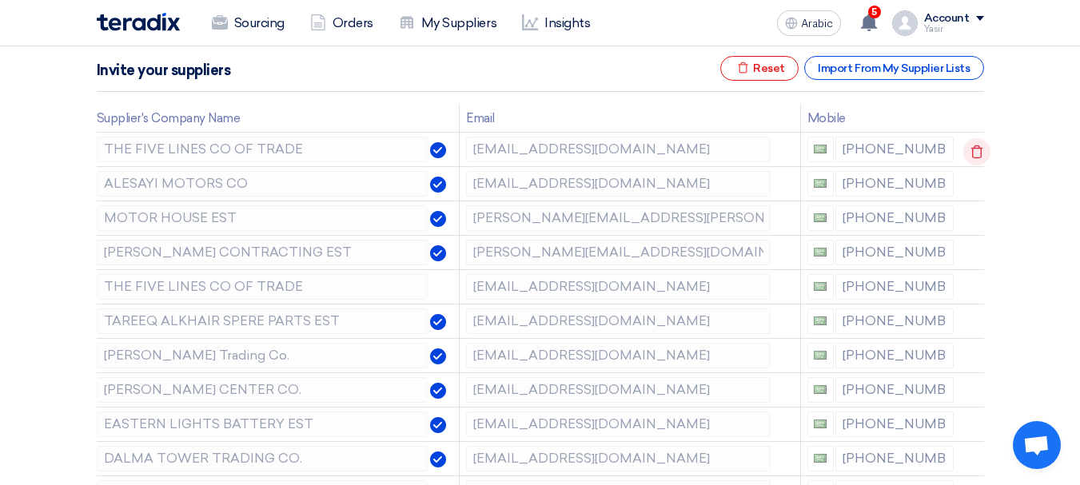
click at [973, 145] on use at bounding box center [977, 152] width 12 height 14
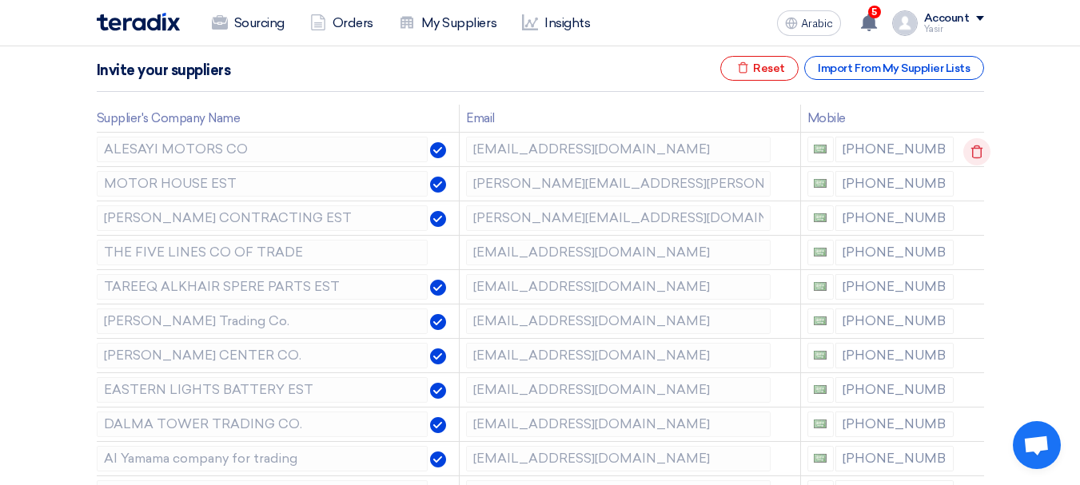
click at [973, 149] on use at bounding box center [977, 152] width 12 height 14
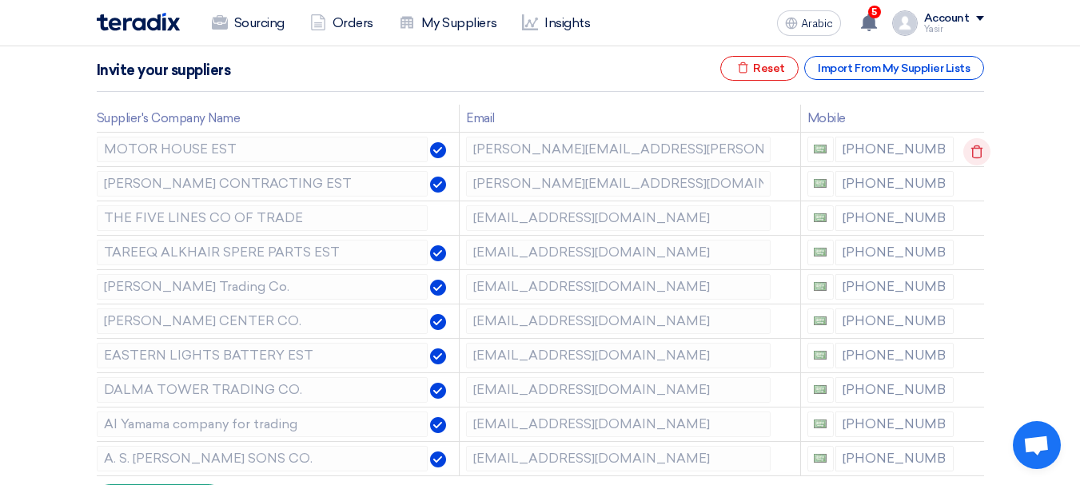
click at [973, 149] on use at bounding box center [977, 152] width 12 height 14
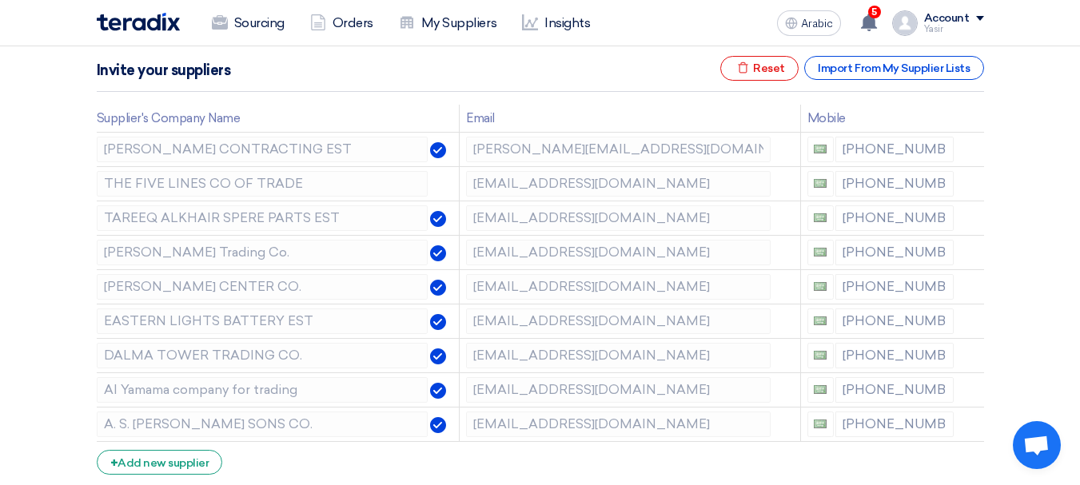
click at [0, 0] on use at bounding box center [0, 0] width 0 height 0
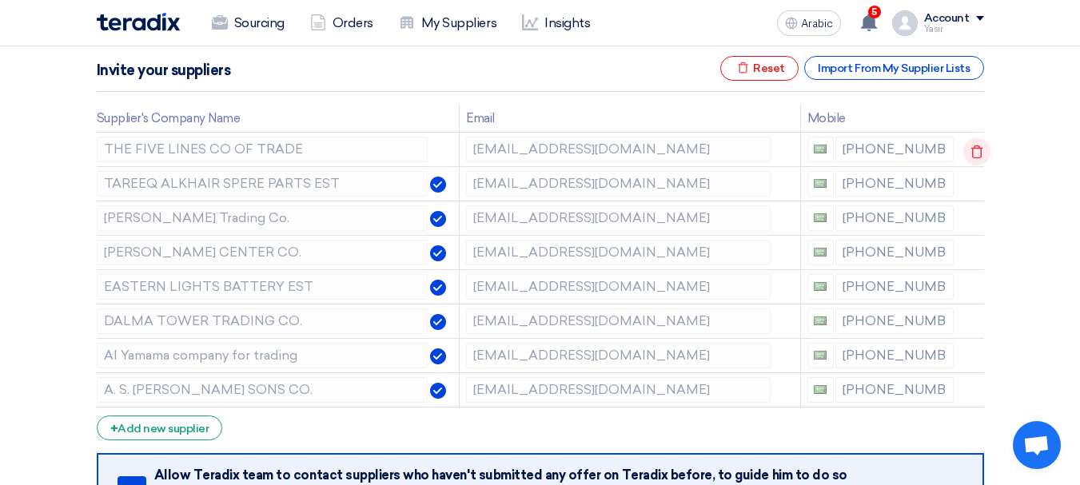
click at [973, 149] on use at bounding box center [977, 152] width 12 height 14
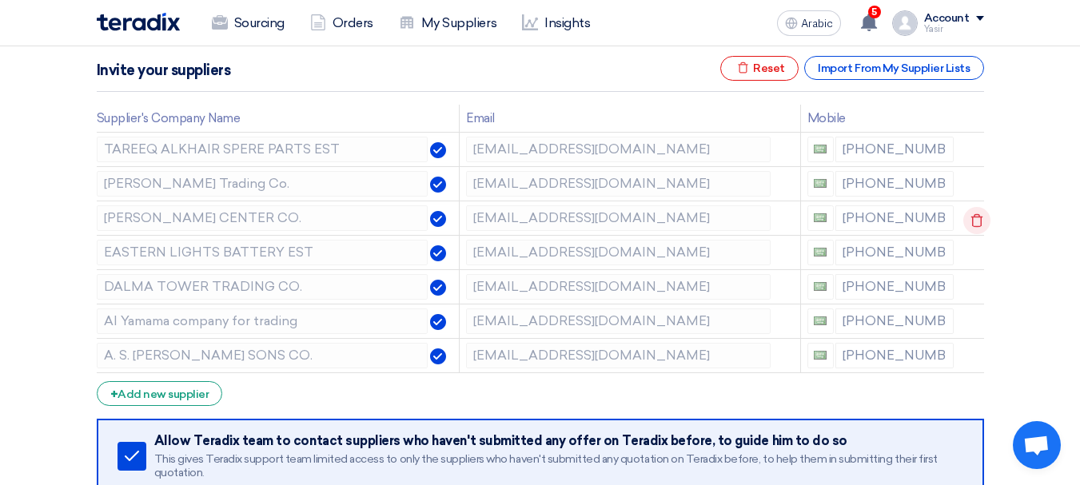
click at [967, 216] on icon at bounding box center [976, 220] width 27 height 27
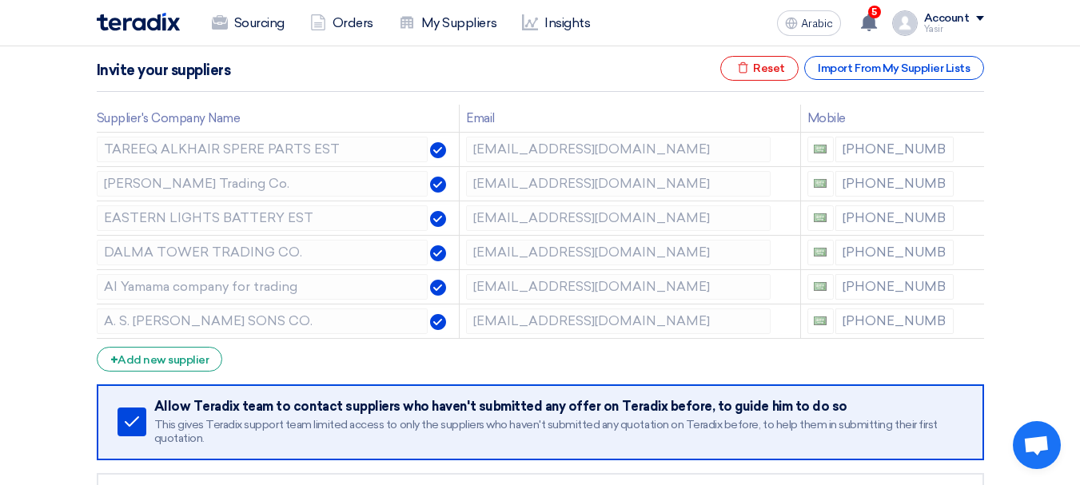
click at [0, 0] on icon at bounding box center [0, 0] width 0 height 0
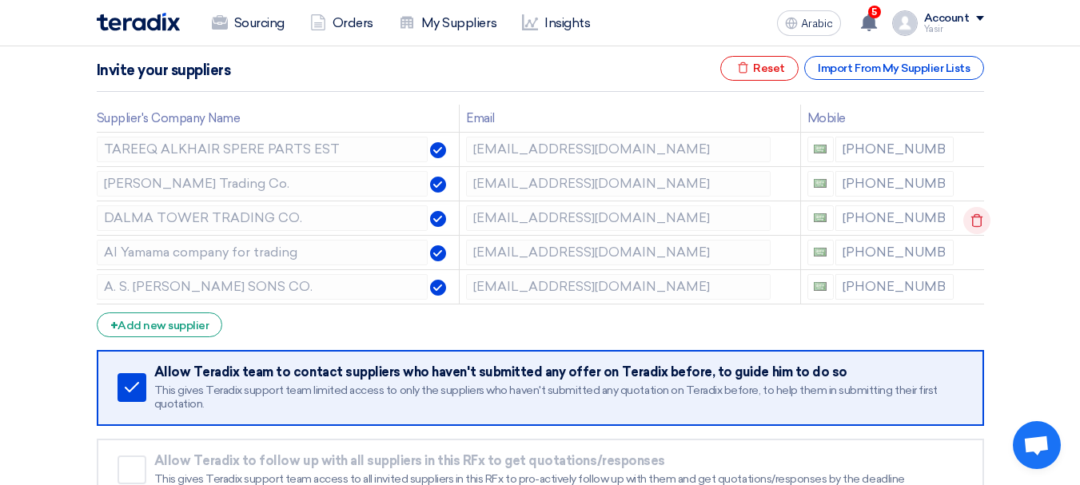
click at [971, 216] on icon at bounding box center [976, 220] width 27 height 27
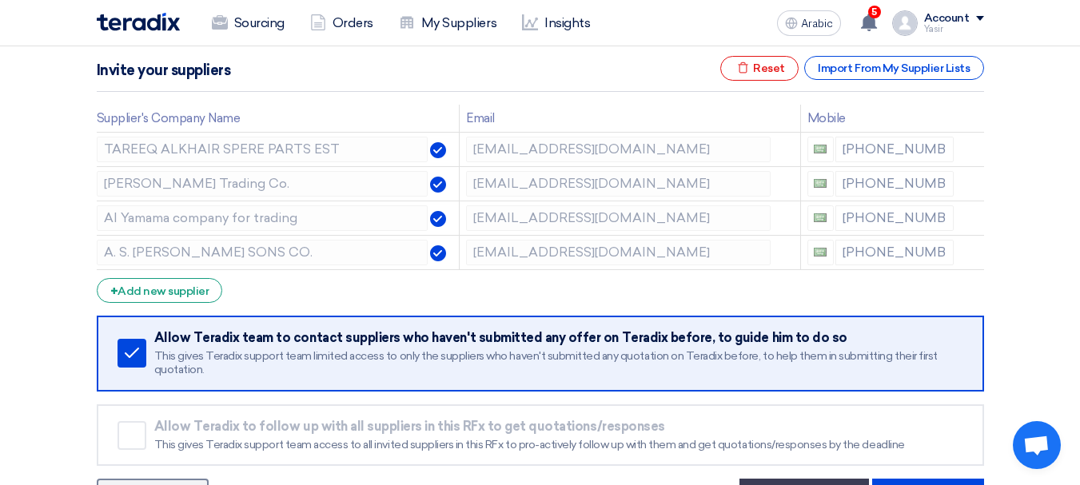
click at [0, 0] on icon at bounding box center [0, 0] width 0 height 0
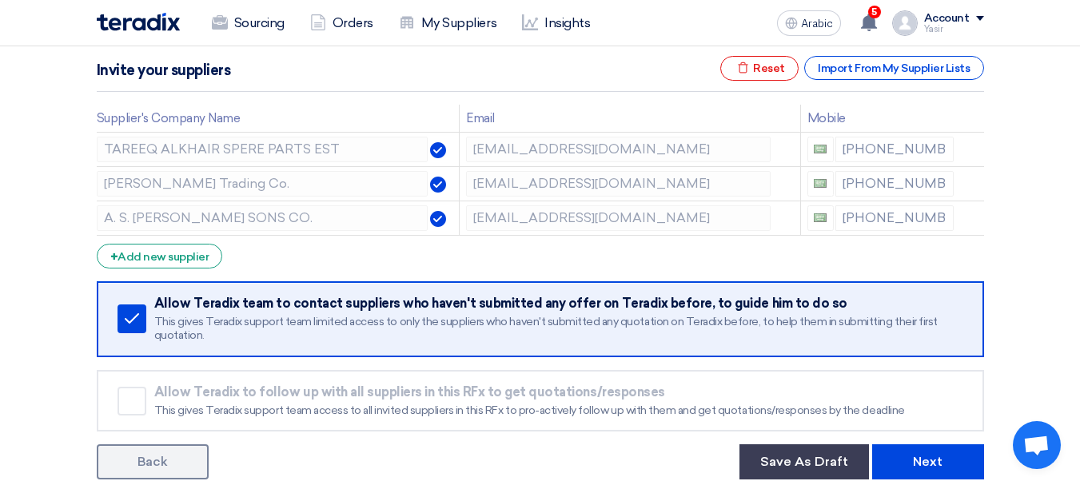
click at [0, 0] on icon at bounding box center [0, 0] width 0 height 0
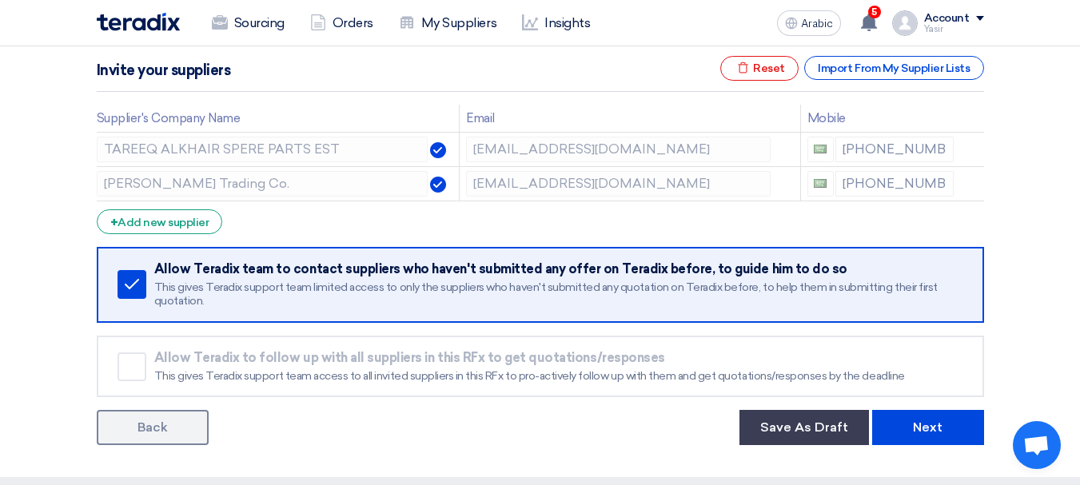
scroll to position [320, 0]
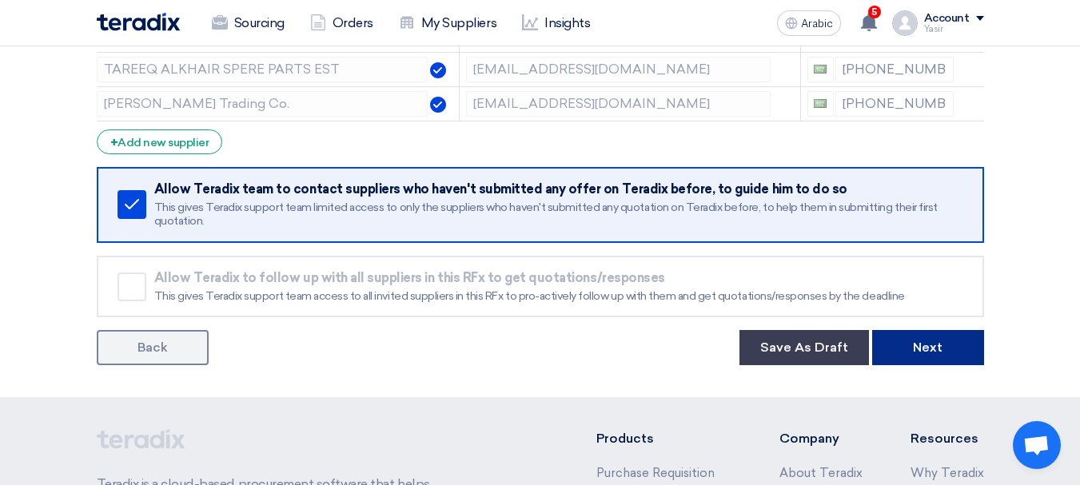
click at [931, 353] on font "Next" at bounding box center [928, 347] width 30 height 15
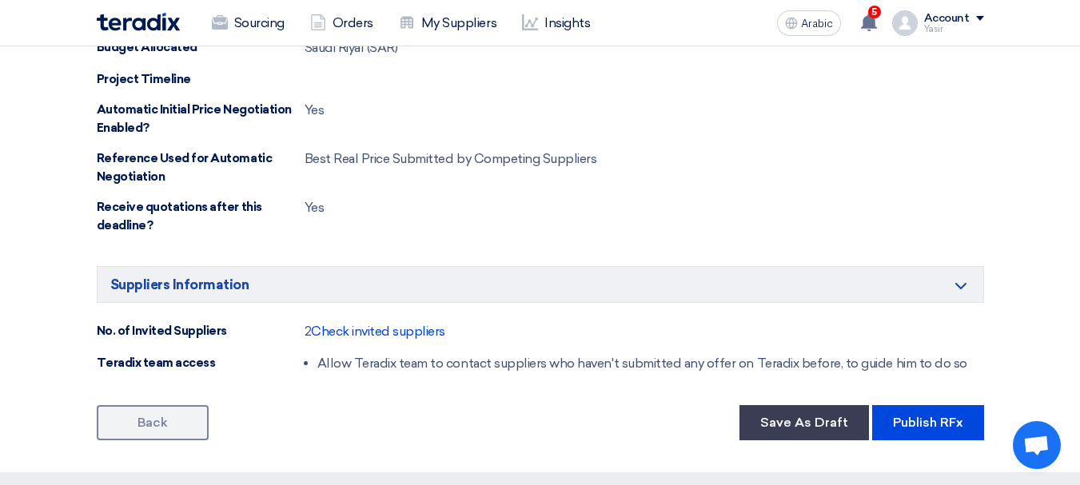
scroll to position [959, 0]
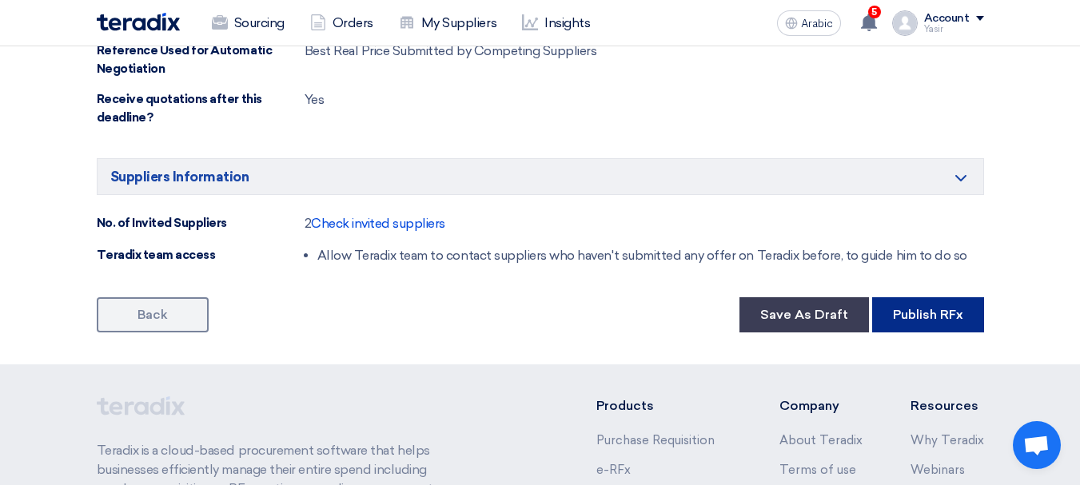
click at [930, 324] on button "Publish RFx" at bounding box center [928, 314] width 112 height 35
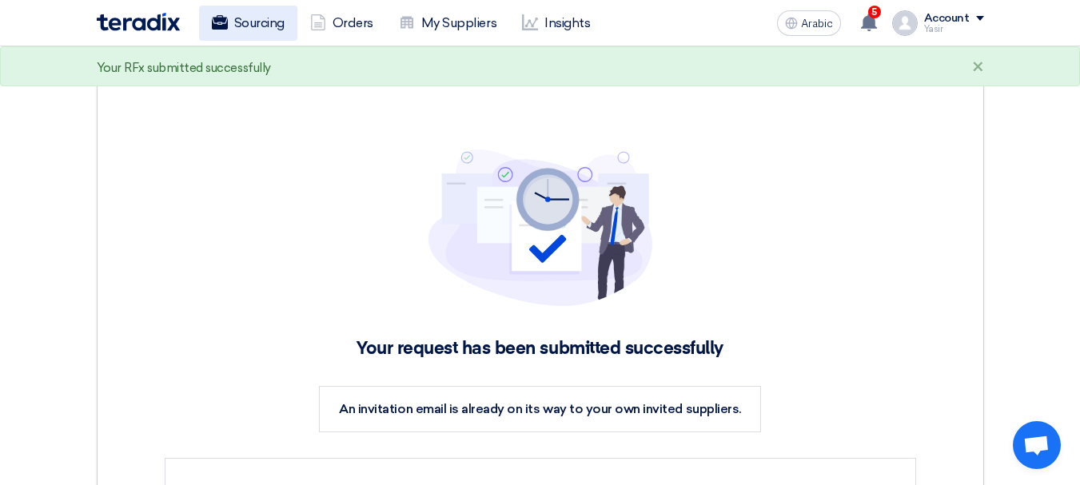
click at [271, 24] on font "Sourcing" at bounding box center [259, 22] width 50 height 15
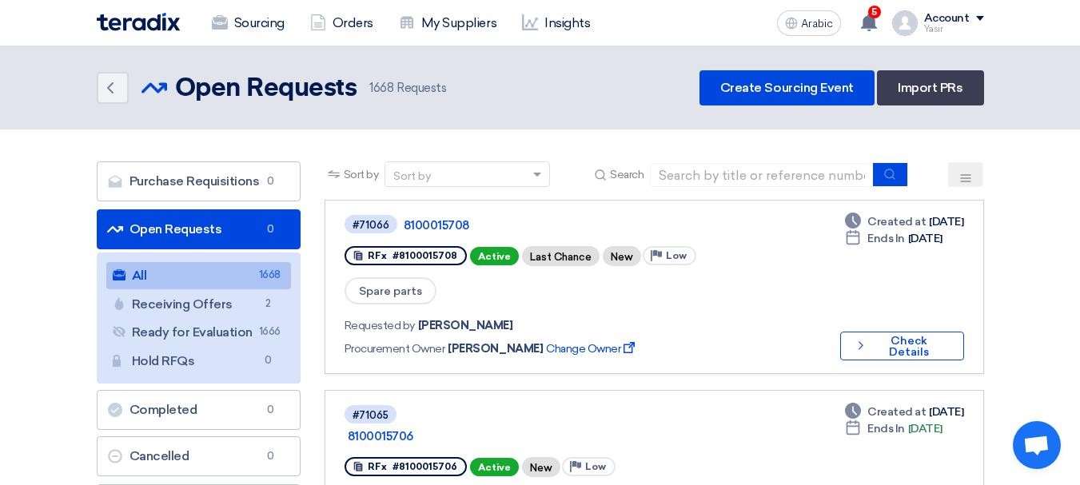
click at [181, 285] on link "All All 1668" at bounding box center [198, 275] width 185 height 27
click at [188, 228] on font "Open Requests" at bounding box center [175, 228] width 93 height 15
